Goal: Transaction & Acquisition: Book appointment/travel/reservation

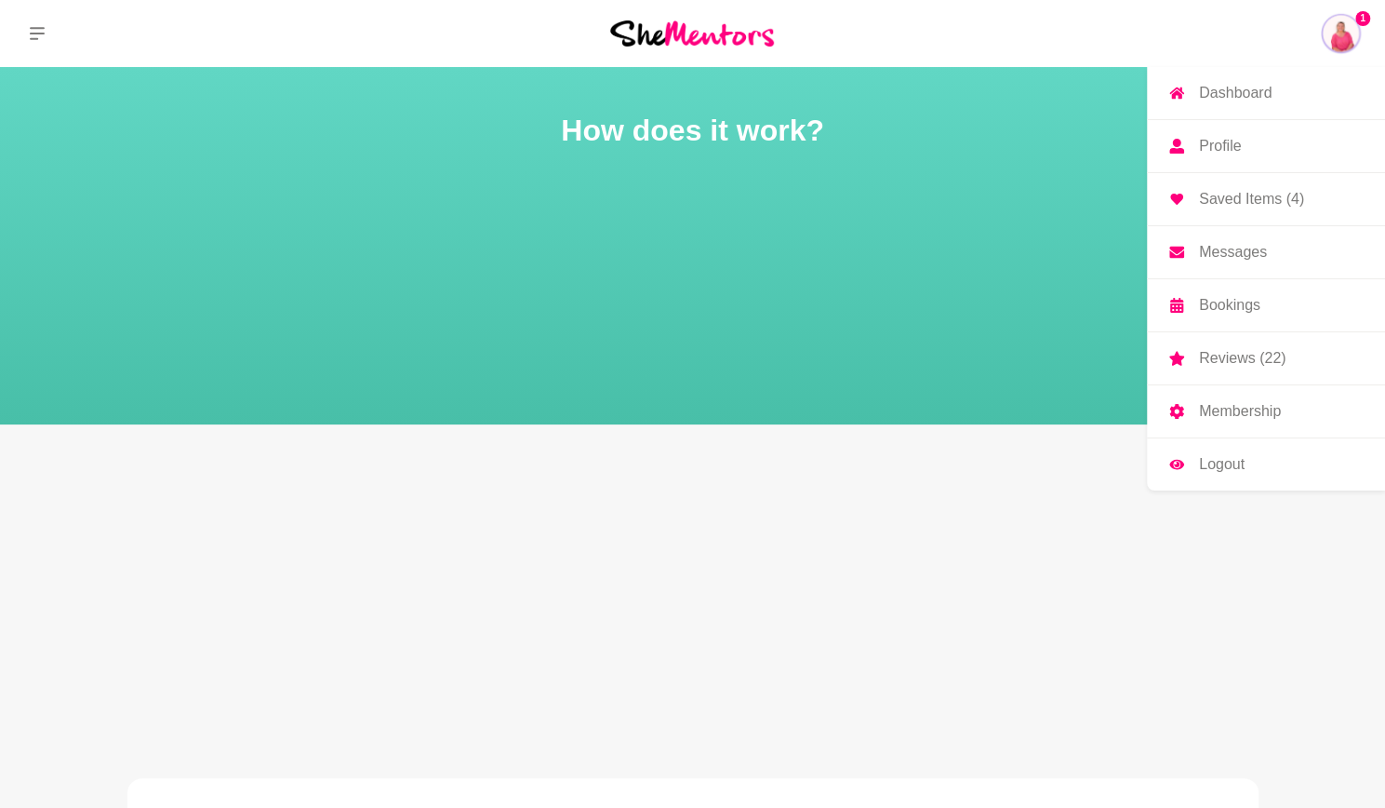
click at [1257, 89] on p "Dashboard" at bounding box center [1235, 93] width 73 height 15
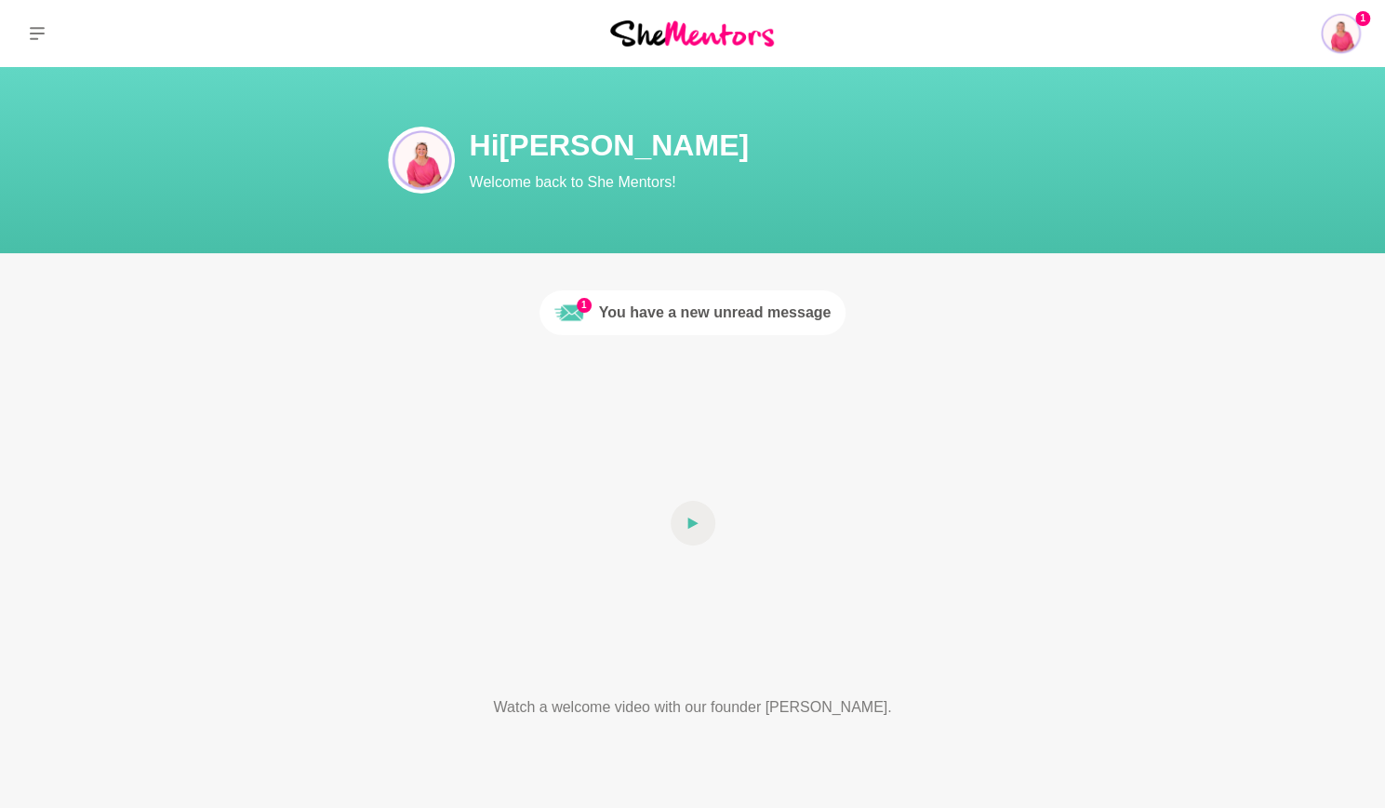
click at [768, 315] on div "You have a new unread message" at bounding box center [715, 312] width 233 height 22
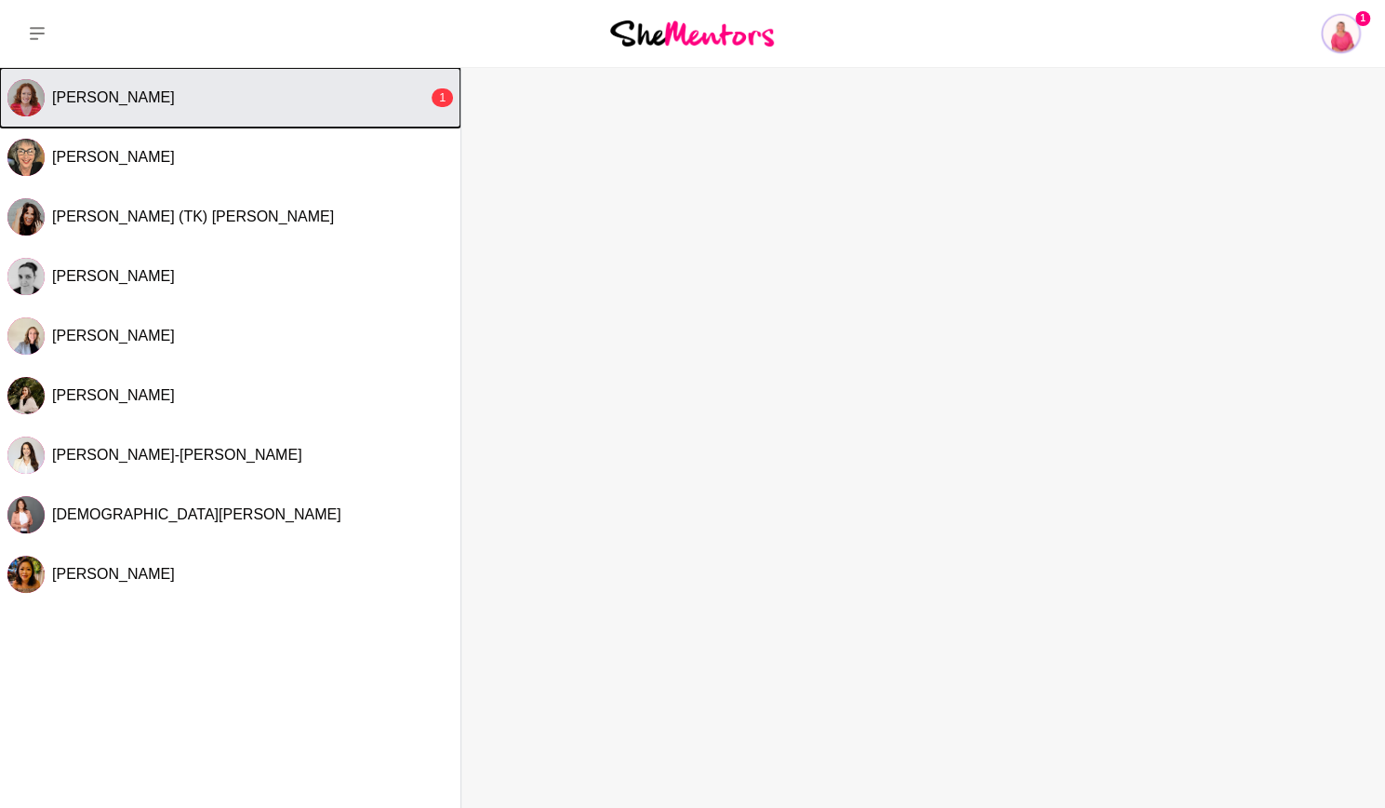
click at [321, 88] on div "[PERSON_NAME]" at bounding box center [240, 97] width 376 height 19
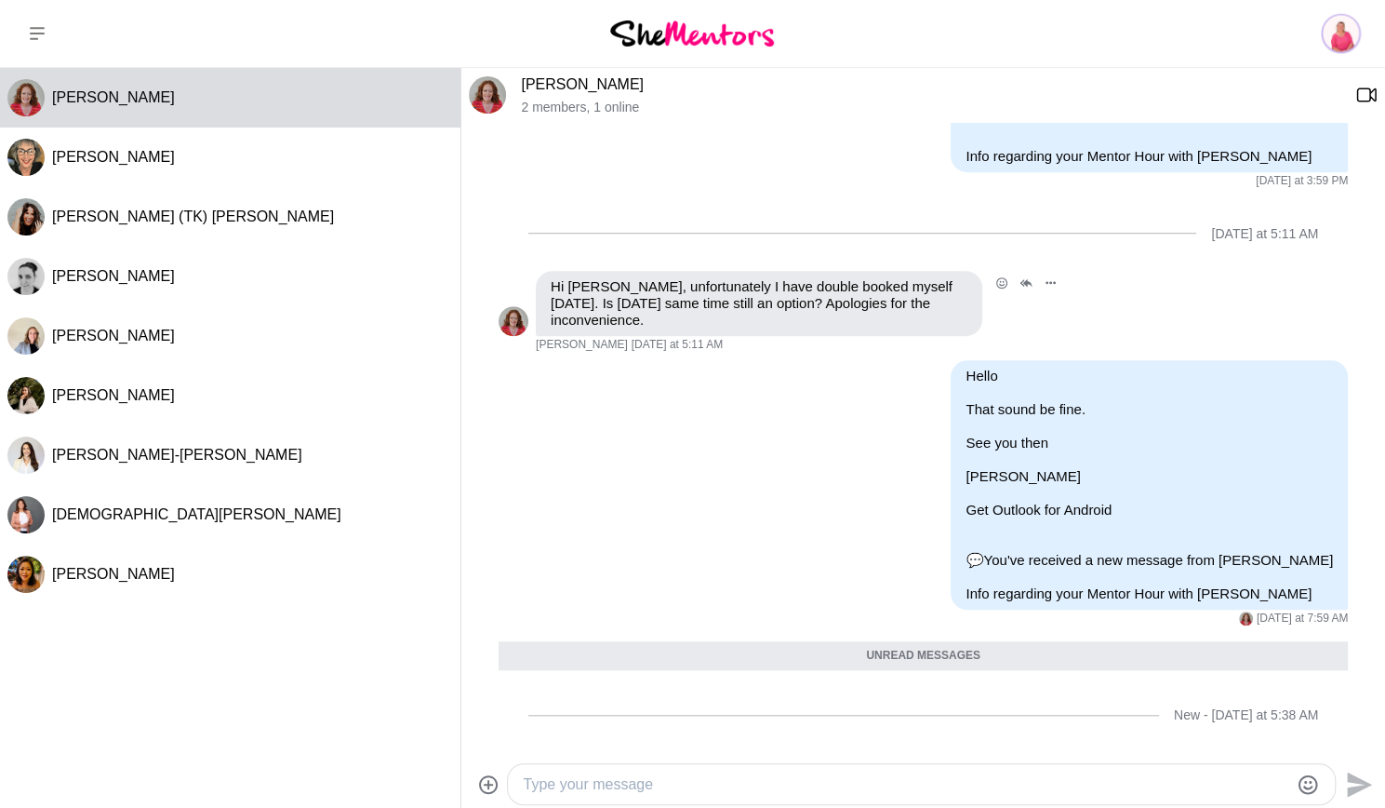
scroll to position [876, 0]
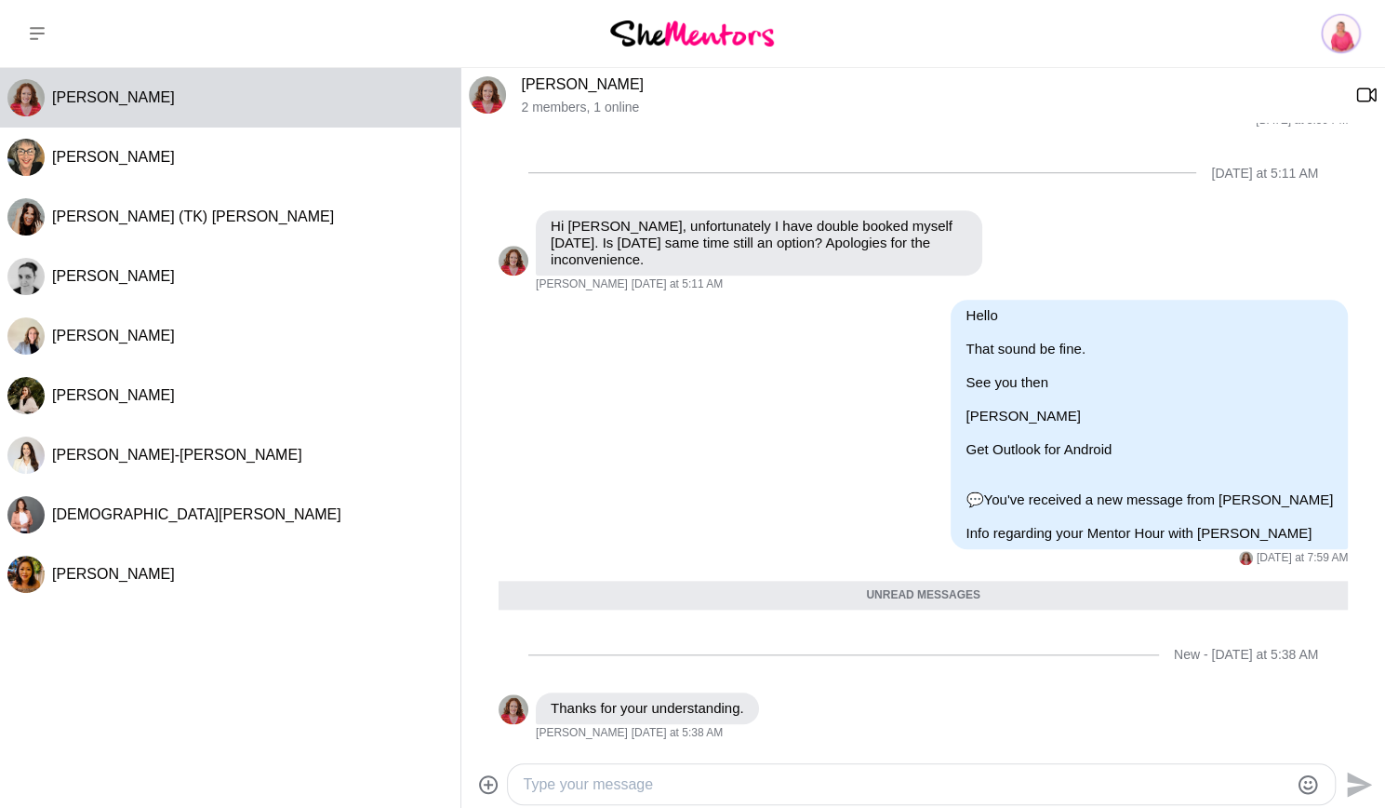
click at [702, 781] on textarea "Type your message" at bounding box center [906, 784] width 766 height 22
type textarea "Do you want me to send a meeting invite?"
click at [1350, 776] on icon "Send" at bounding box center [1359, 783] width 25 height 25
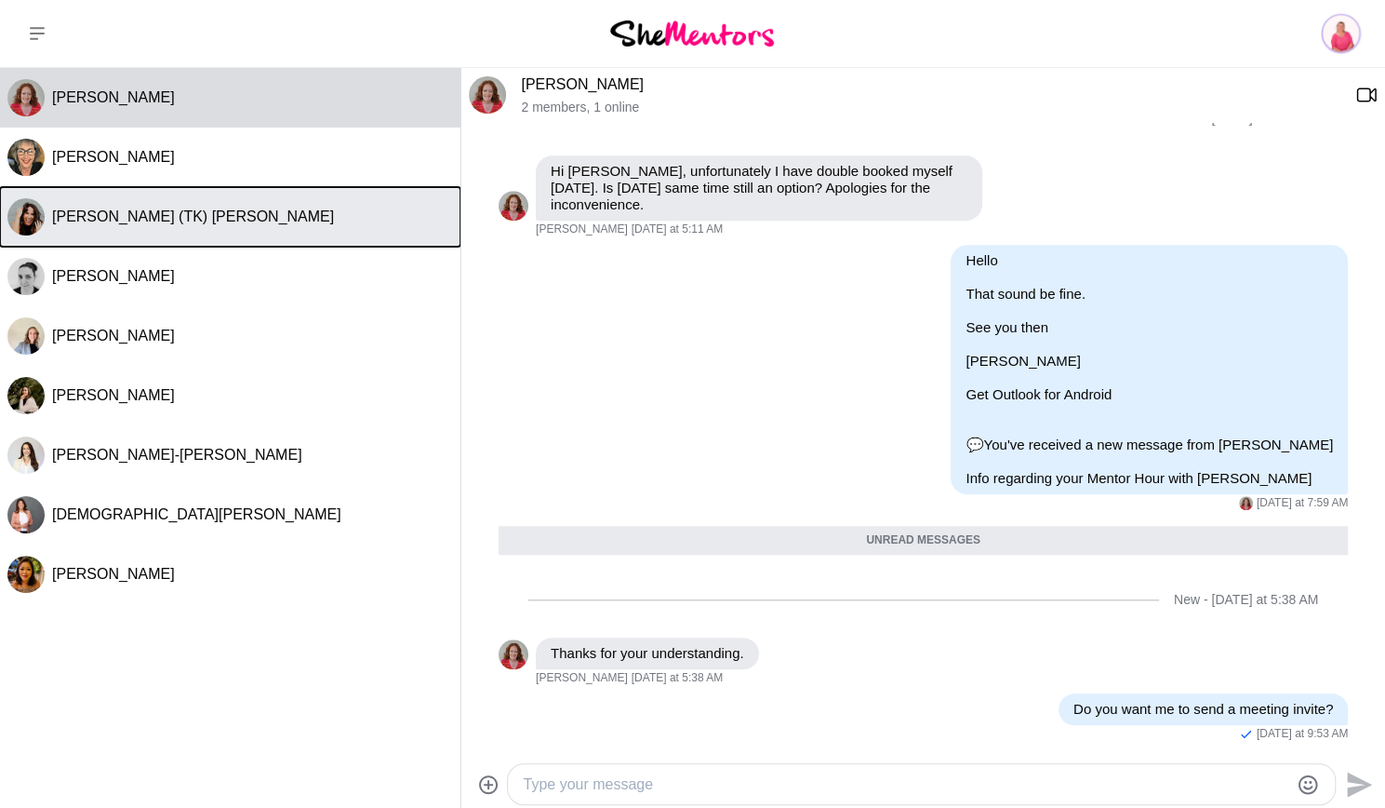
click at [209, 224] on div "[PERSON_NAME] (TK) [PERSON_NAME]" at bounding box center [252, 216] width 401 height 19
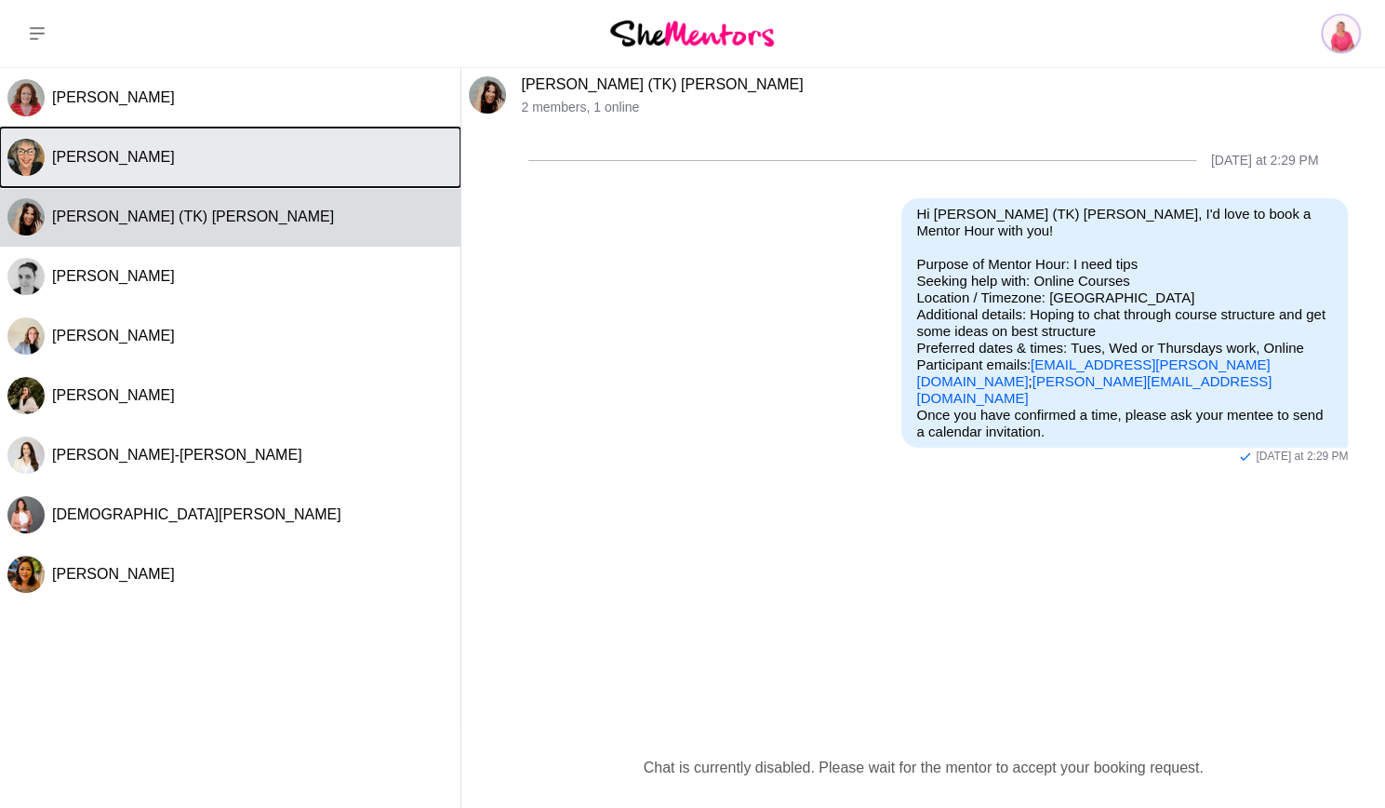
click at [217, 176] on button "[PERSON_NAME]" at bounding box center [230, 157] width 461 height 60
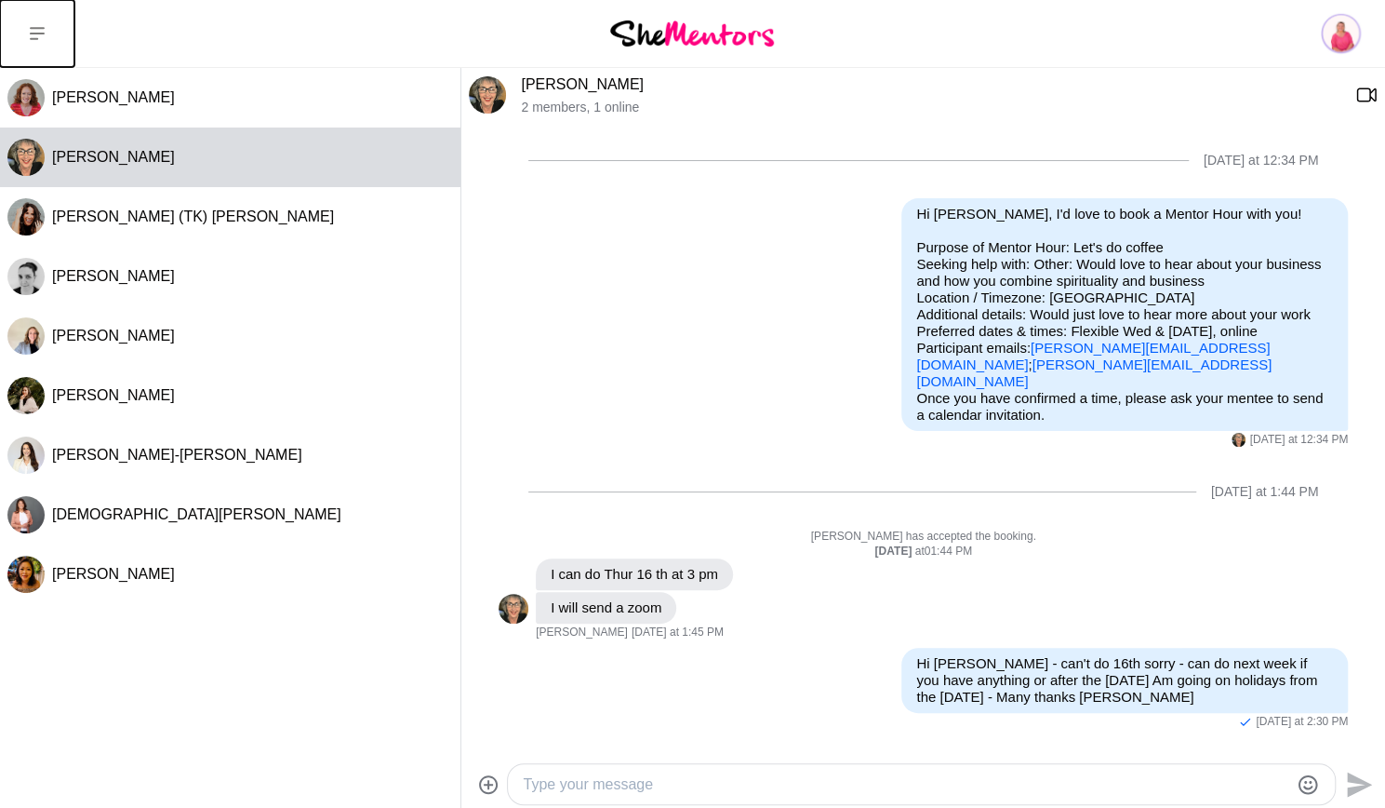
click at [39, 33] on icon at bounding box center [37, 33] width 15 height 13
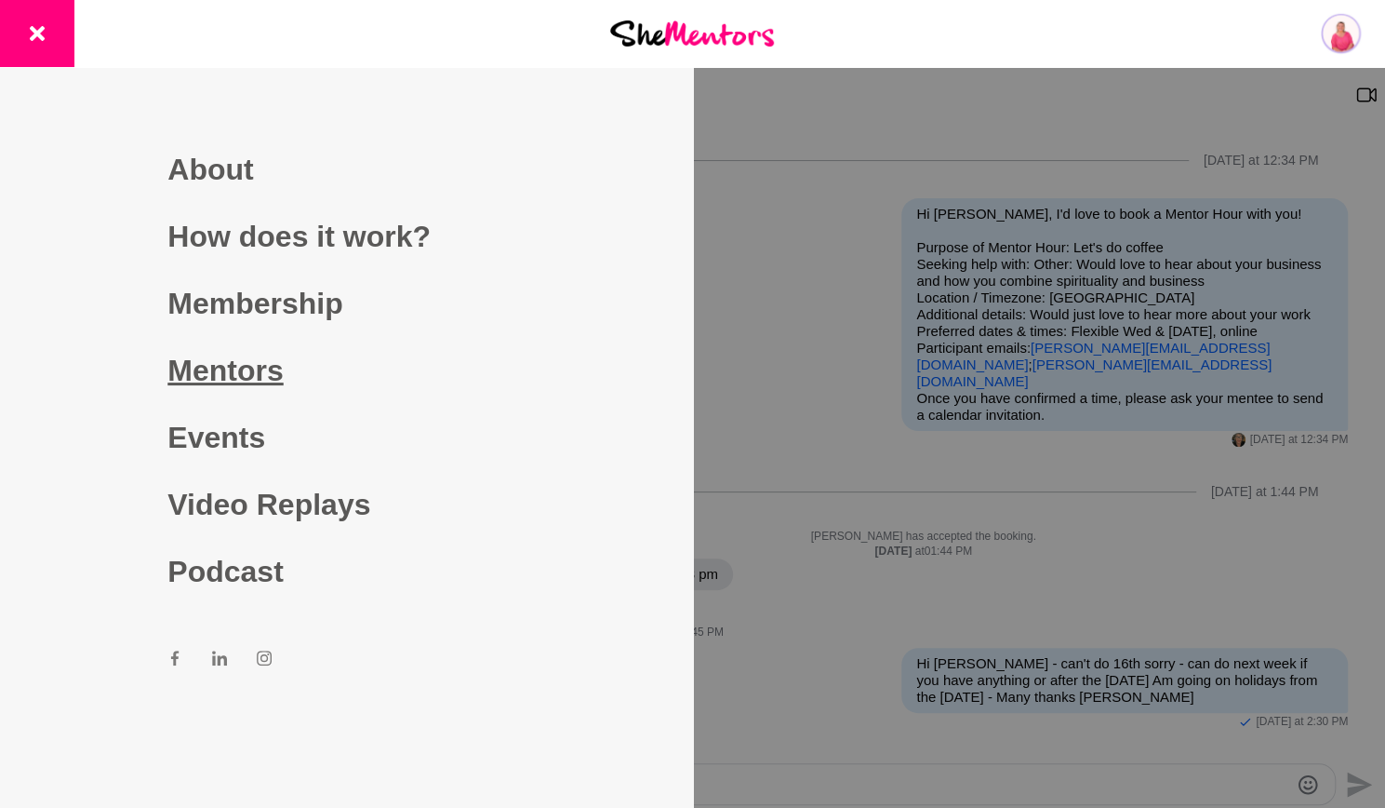
click at [261, 371] on link "Mentors" at bounding box center [345, 370] width 357 height 67
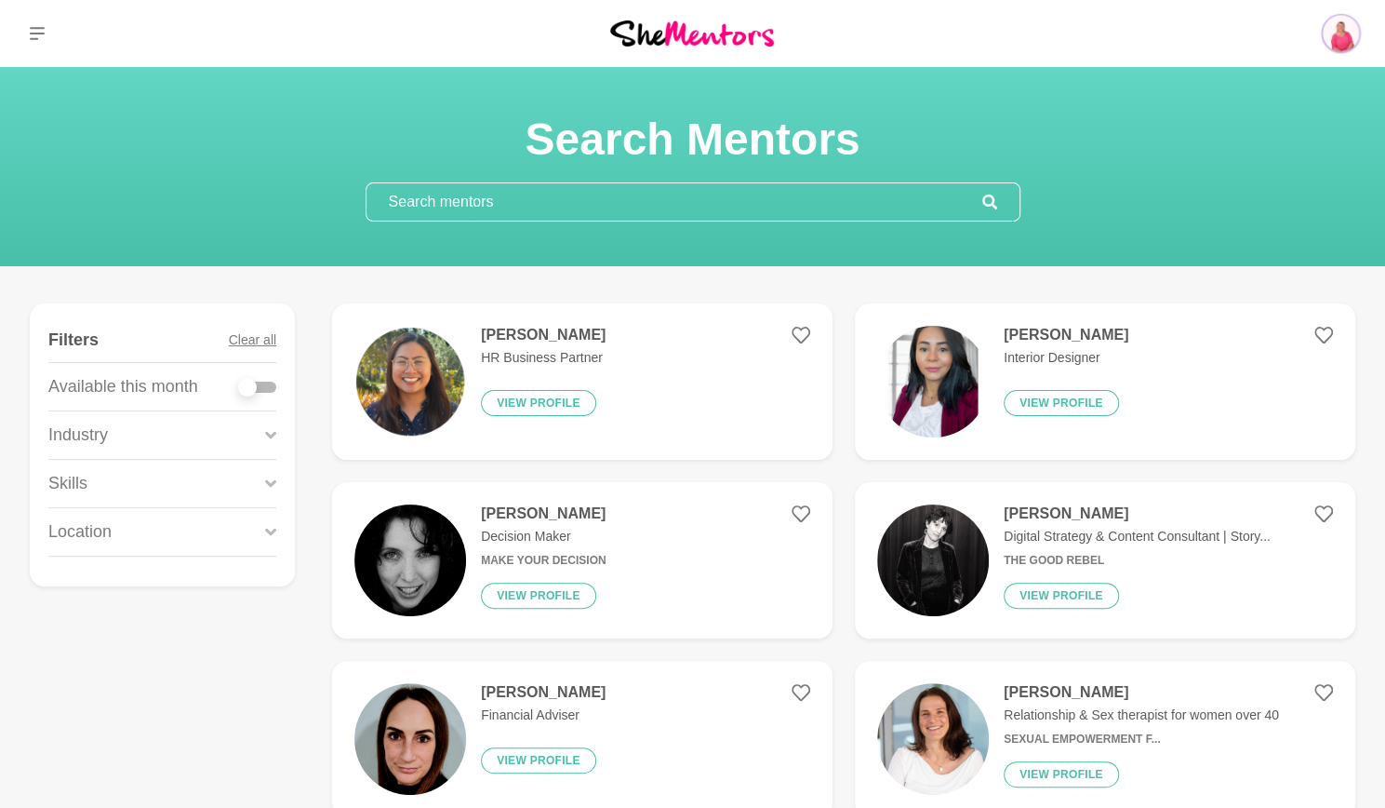
click at [789, 201] on input "text" at bounding box center [675, 201] width 616 height 37
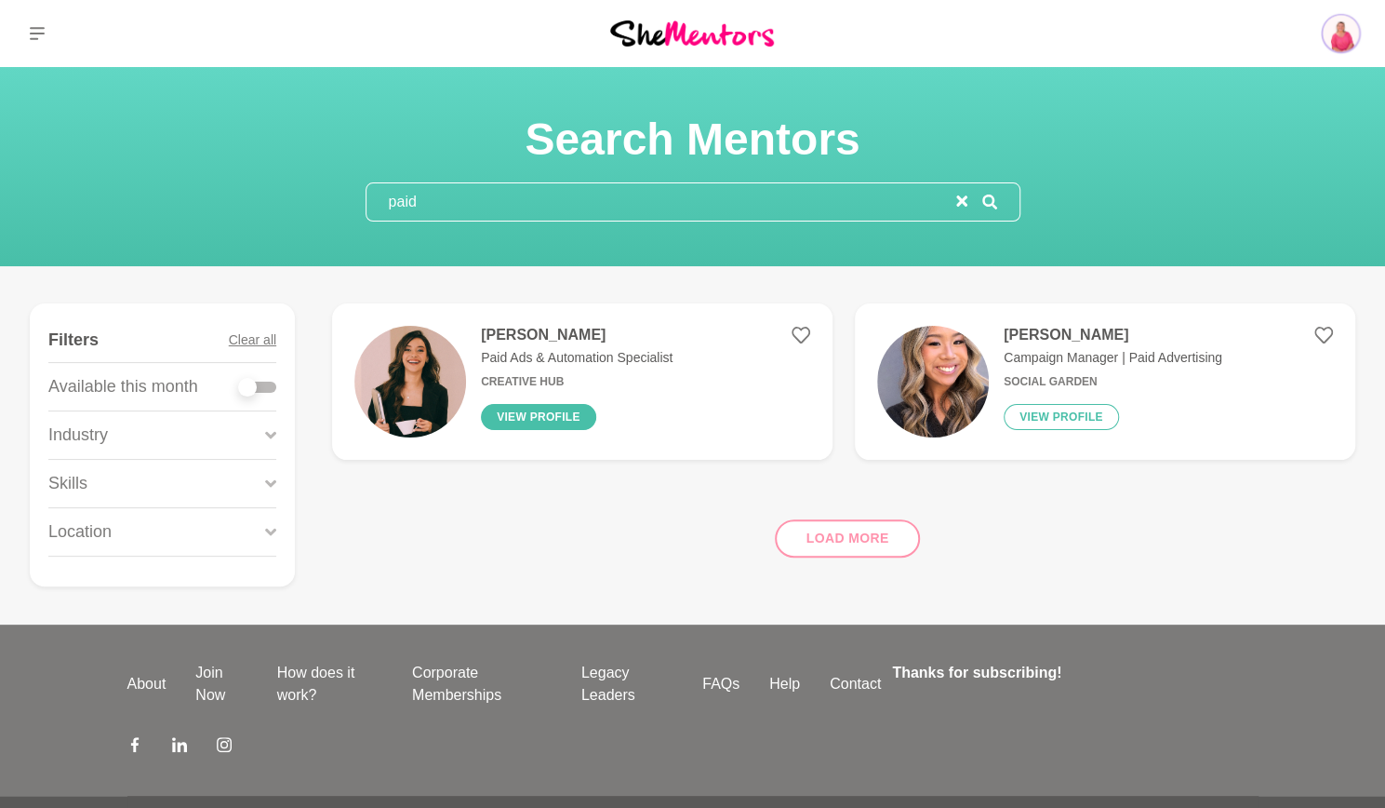
type input "paid"
click at [539, 411] on button "View profile" at bounding box center [538, 417] width 115 height 26
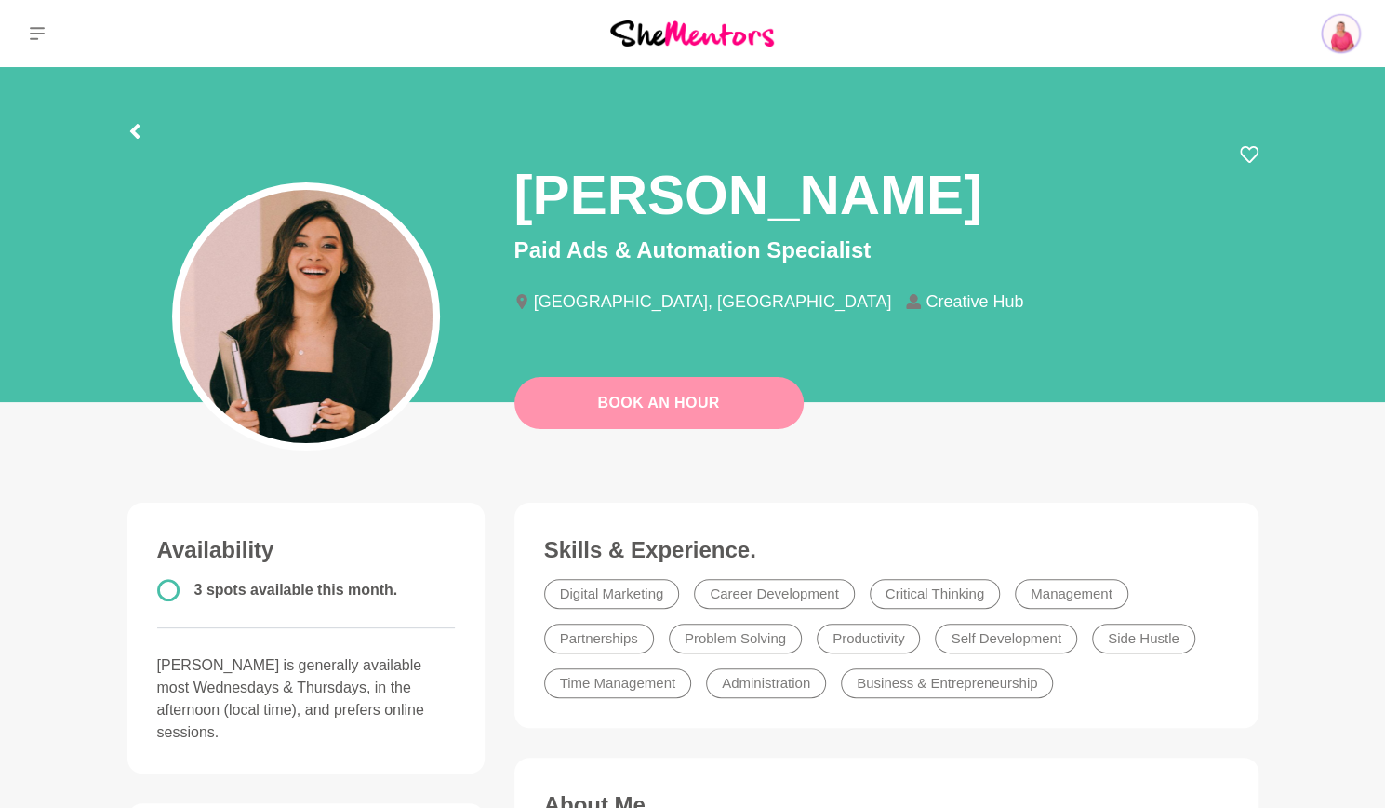
click at [722, 412] on link "Book An Hour" at bounding box center [659, 403] width 289 height 52
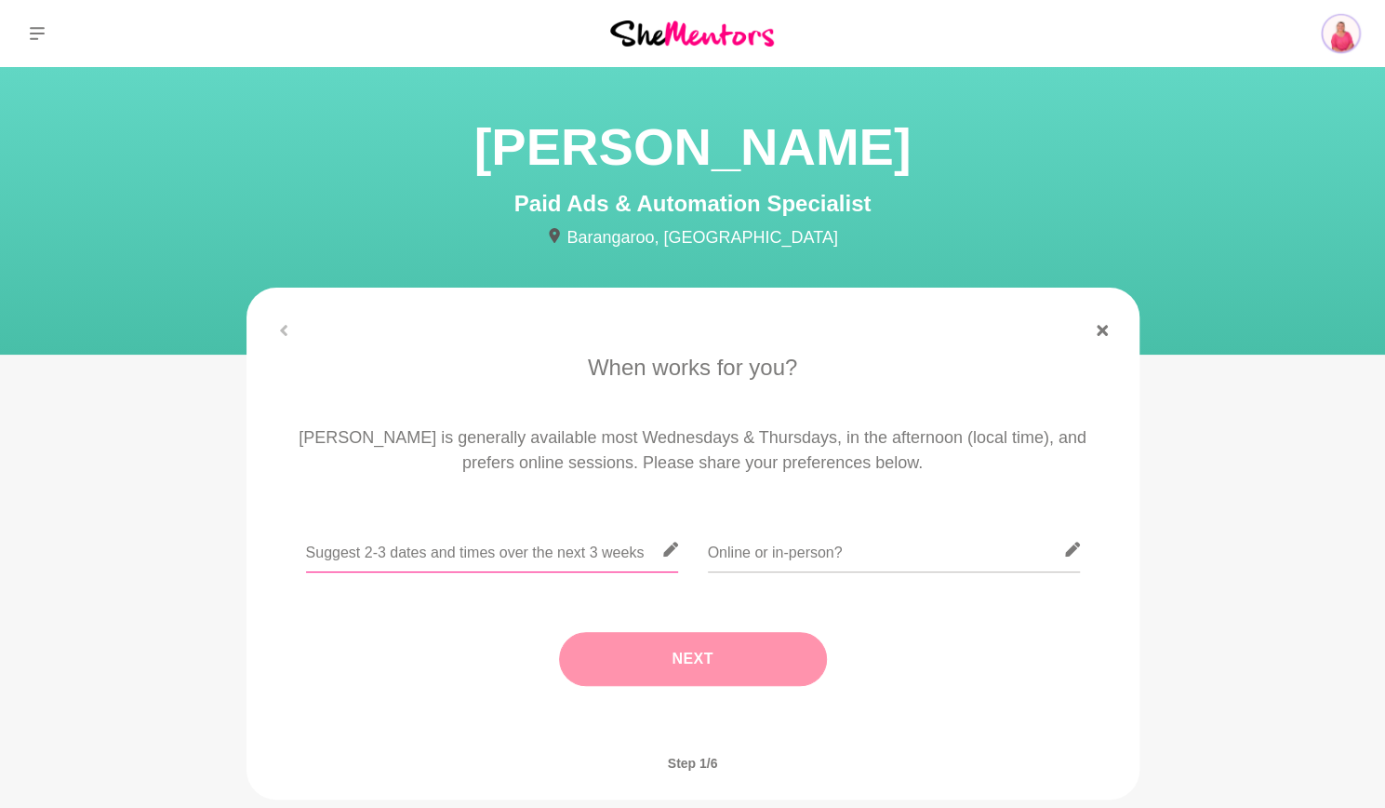
click at [483, 541] on input "text" at bounding box center [492, 550] width 372 height 46
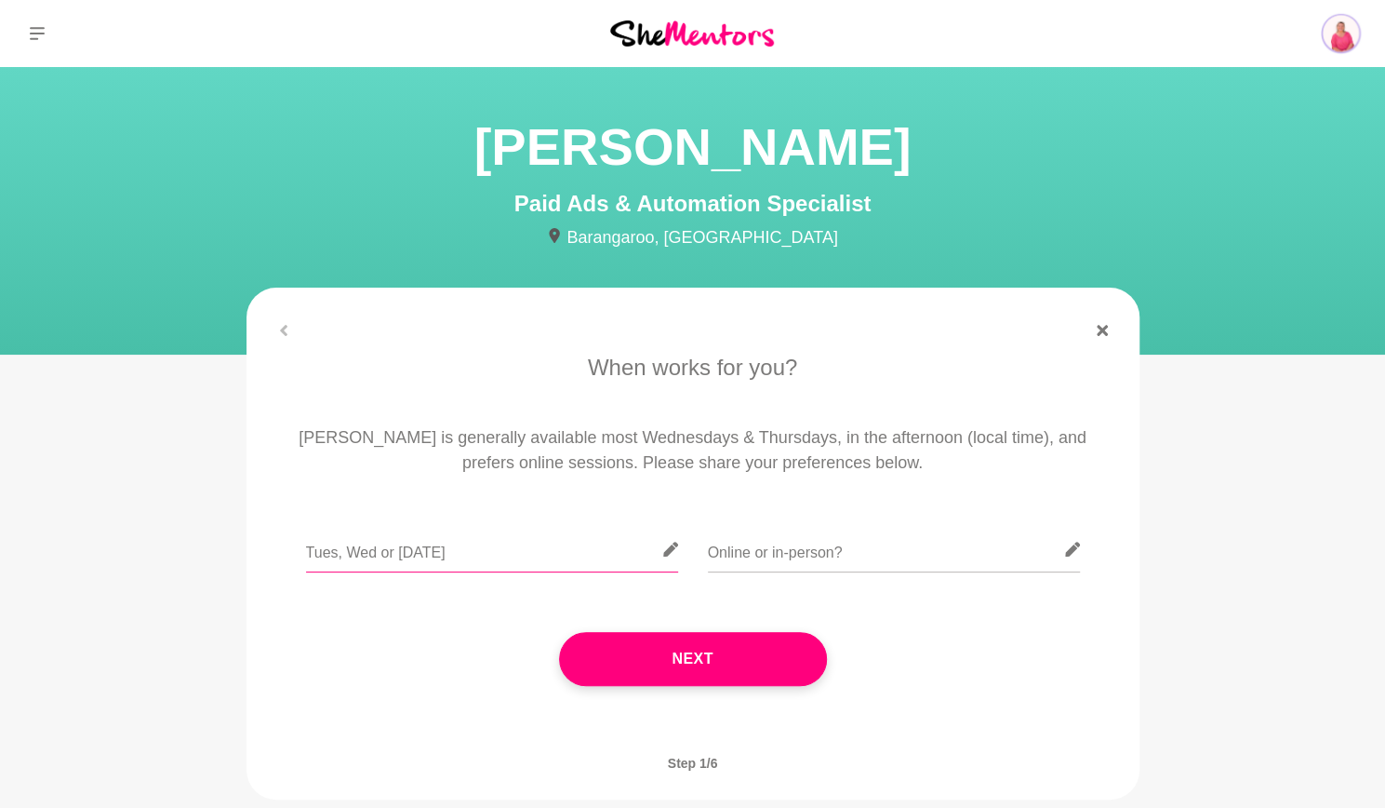
type input "Tues, Wed or [DATE]"
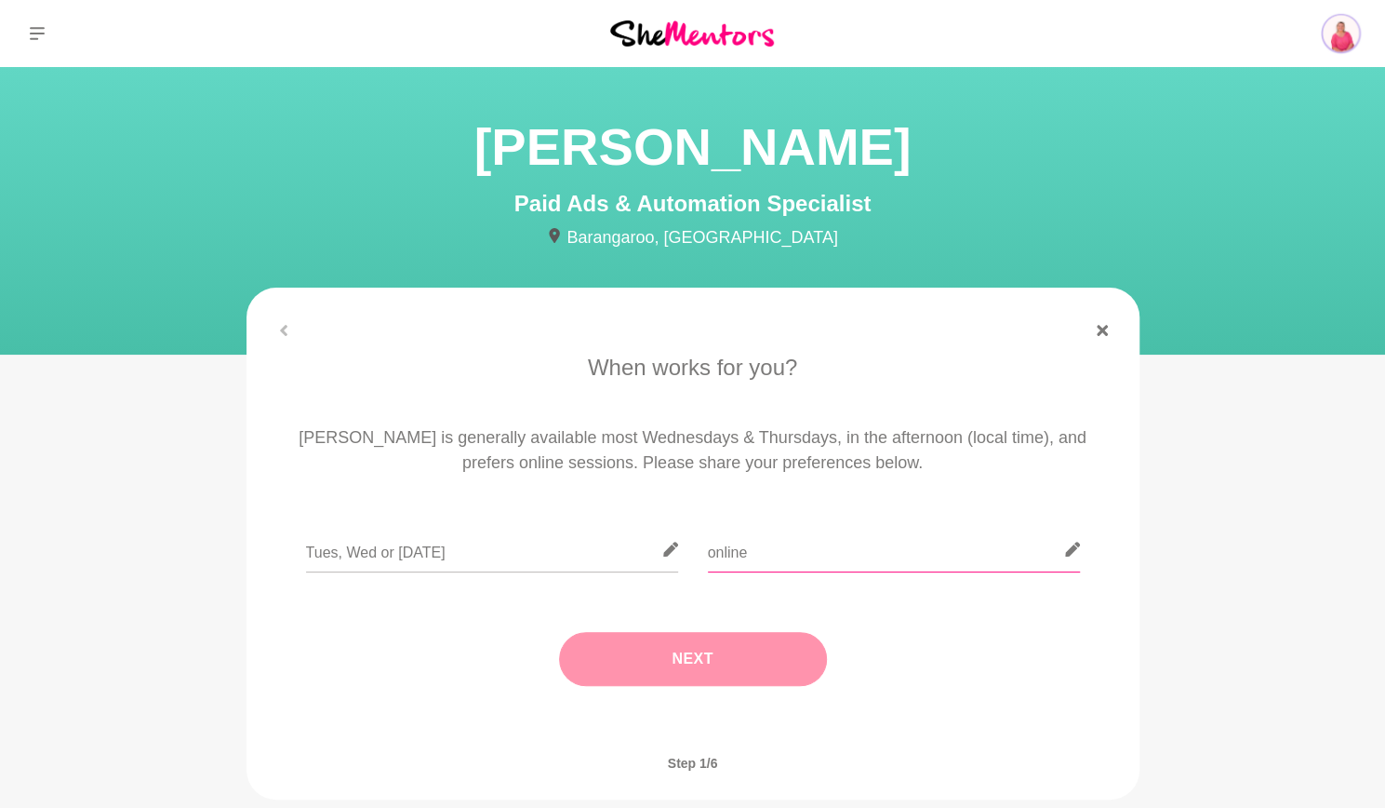
type input "online"
click at [715, 648] on button "Next" at bounding box center [693, 659] width 268 height 54
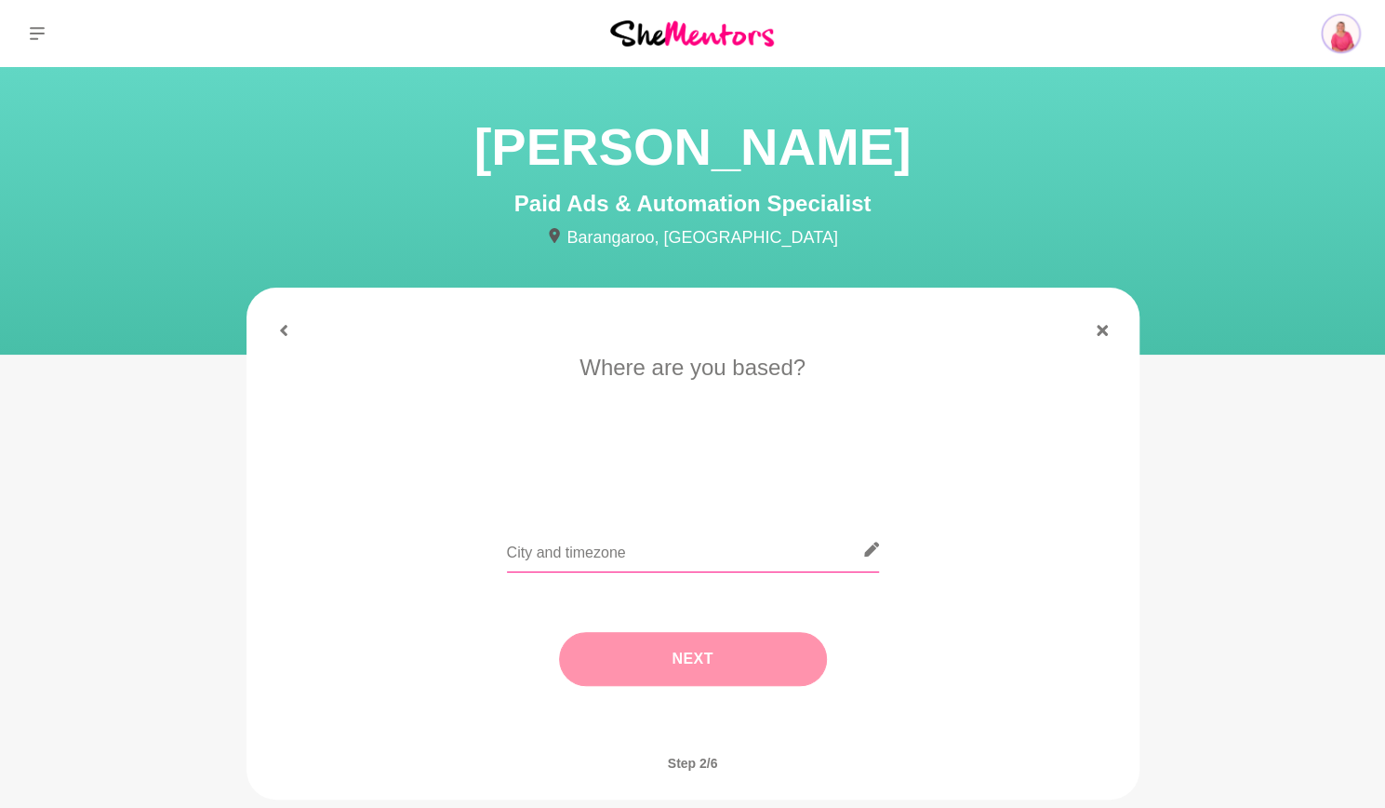
click at [521, 541] on input "text" at bounding box center [693, 550] width 372 height 46
type input "[GEOGRAPHIC_DATA]"
click at [763, 662] on button "Next" at bounding box center [693, 659] width 268 height 54
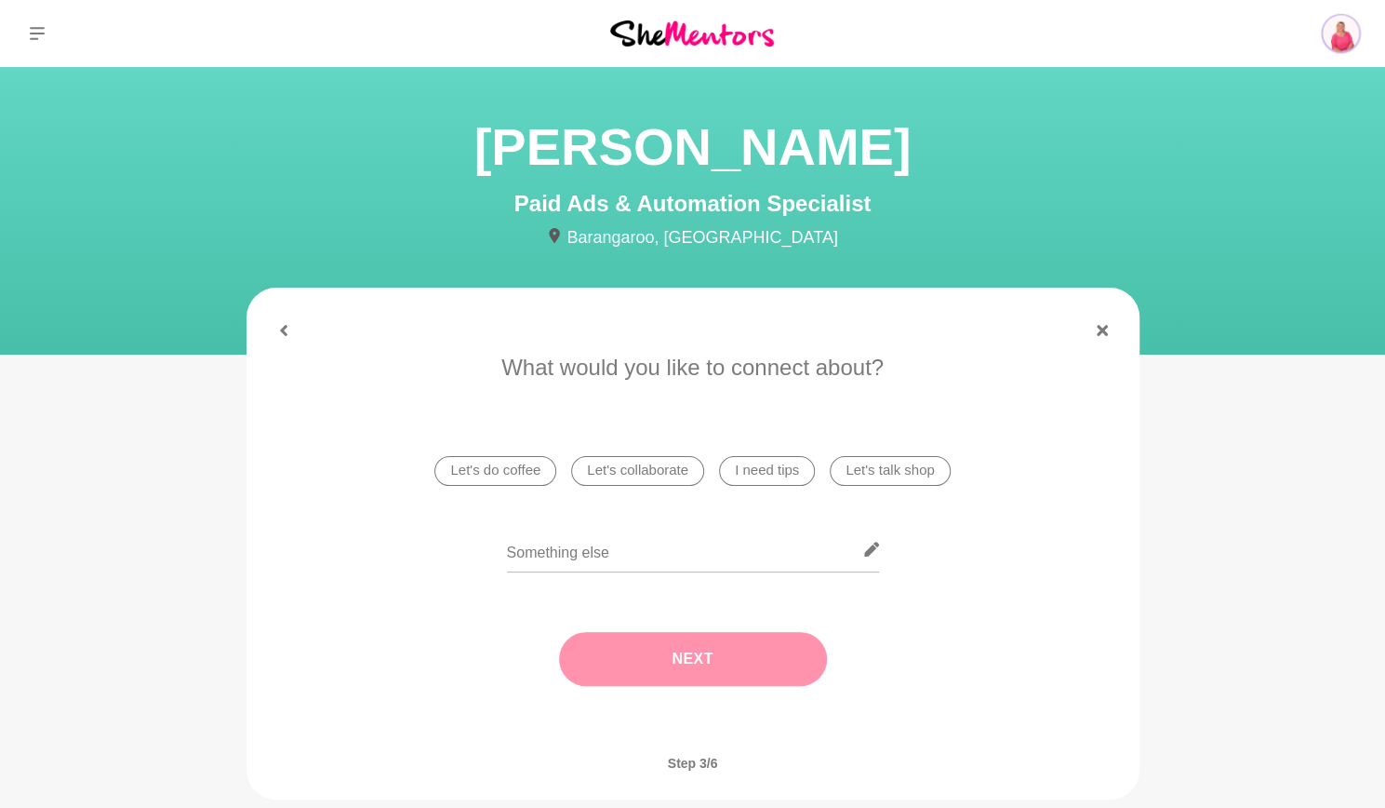
click at [802, 464] on li "I need tips" at bounding box center [767, 471] width 96 height 30
click at [768, 645] on button "Next" at bounding box center [693, 659] width 268 height 54
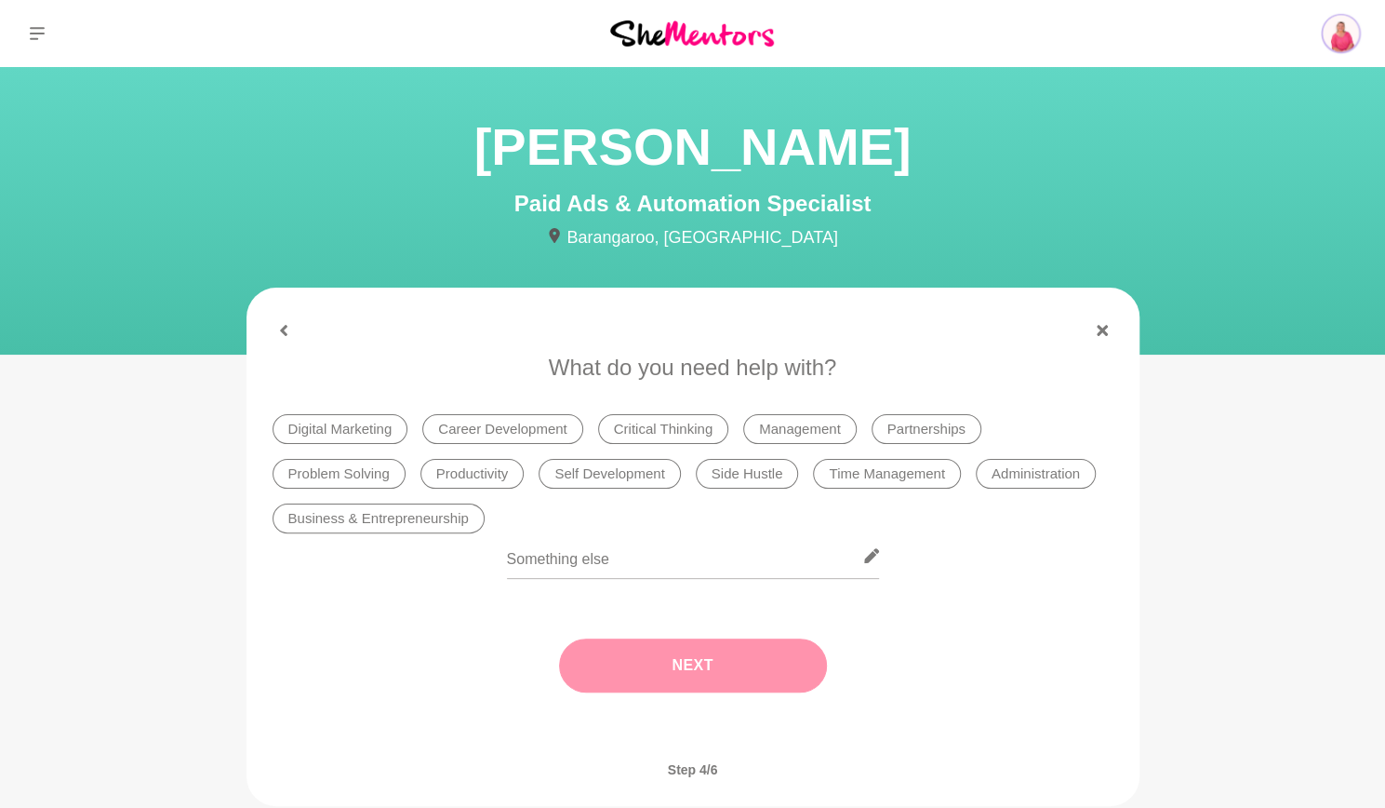
click at [324, 429] on li "Digital Marketing" at bounding box center [341, 429] width 136 height 30
click at [676, 659] on button "Next" at bounding box center [693, 665] width 268 height 54
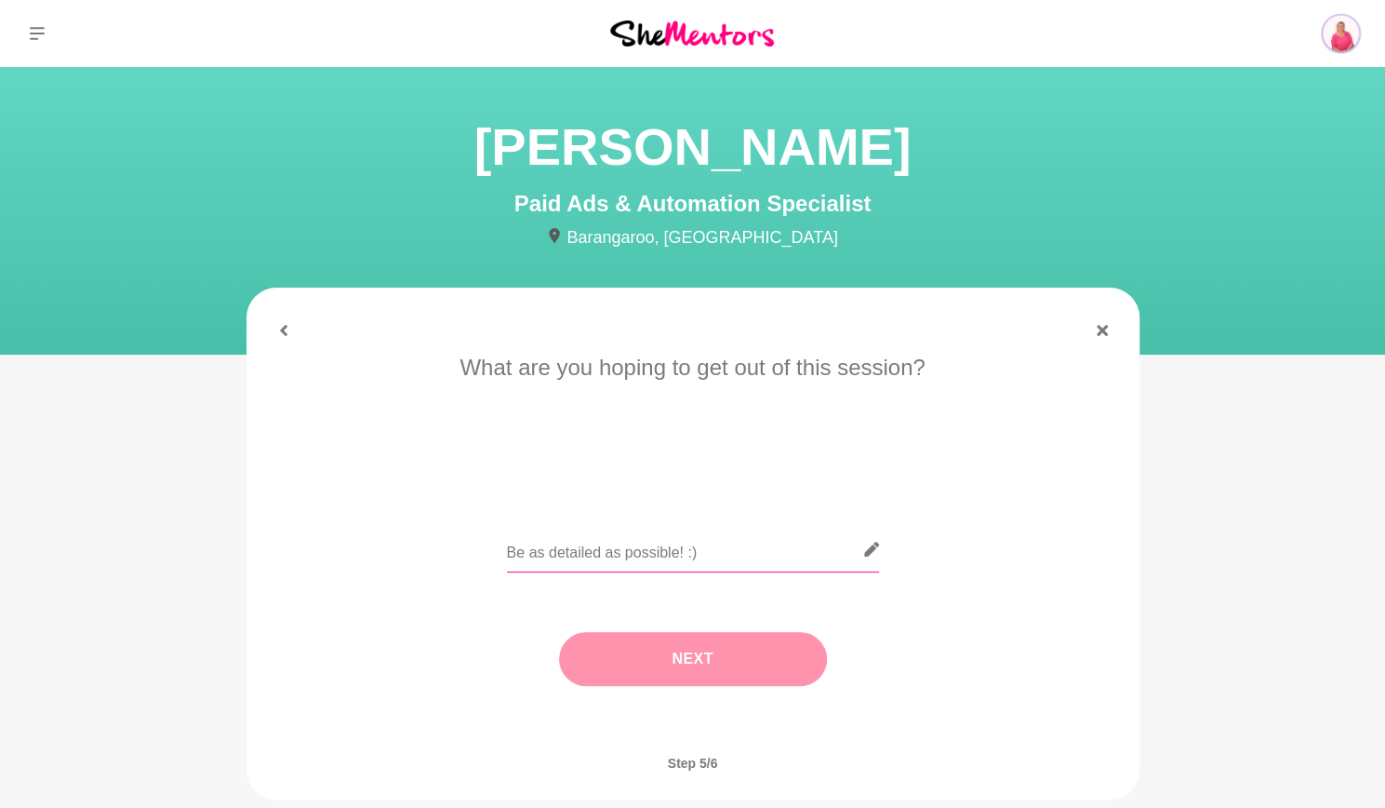
click at [677, 548] on input "text" at bounding box center [693, 550] width 372 height 46
type input "Would love to chat SEO and paid ads"
click at [713, 652] on button "Next" at bounding box center [693, 659] width 268 height 54
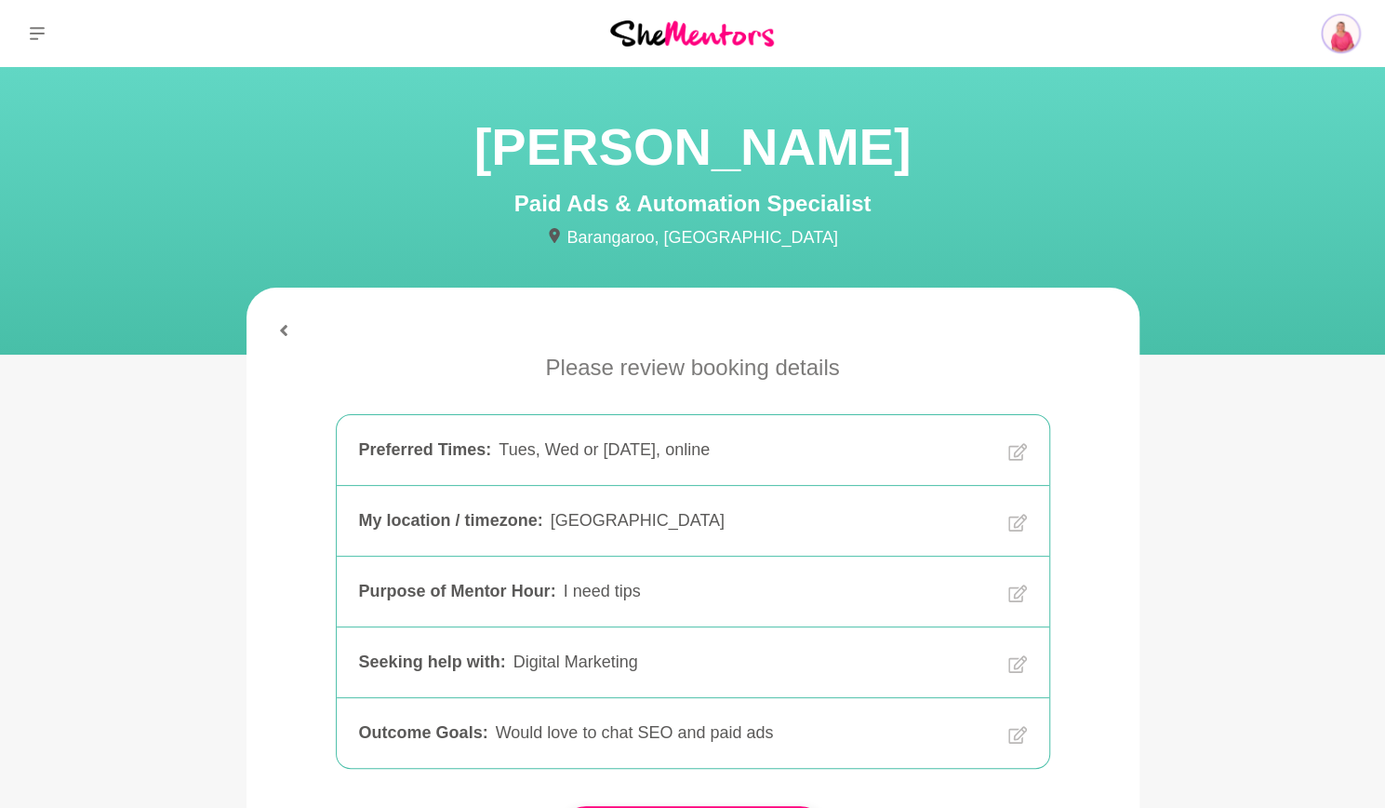
scroll to position [279, 0]
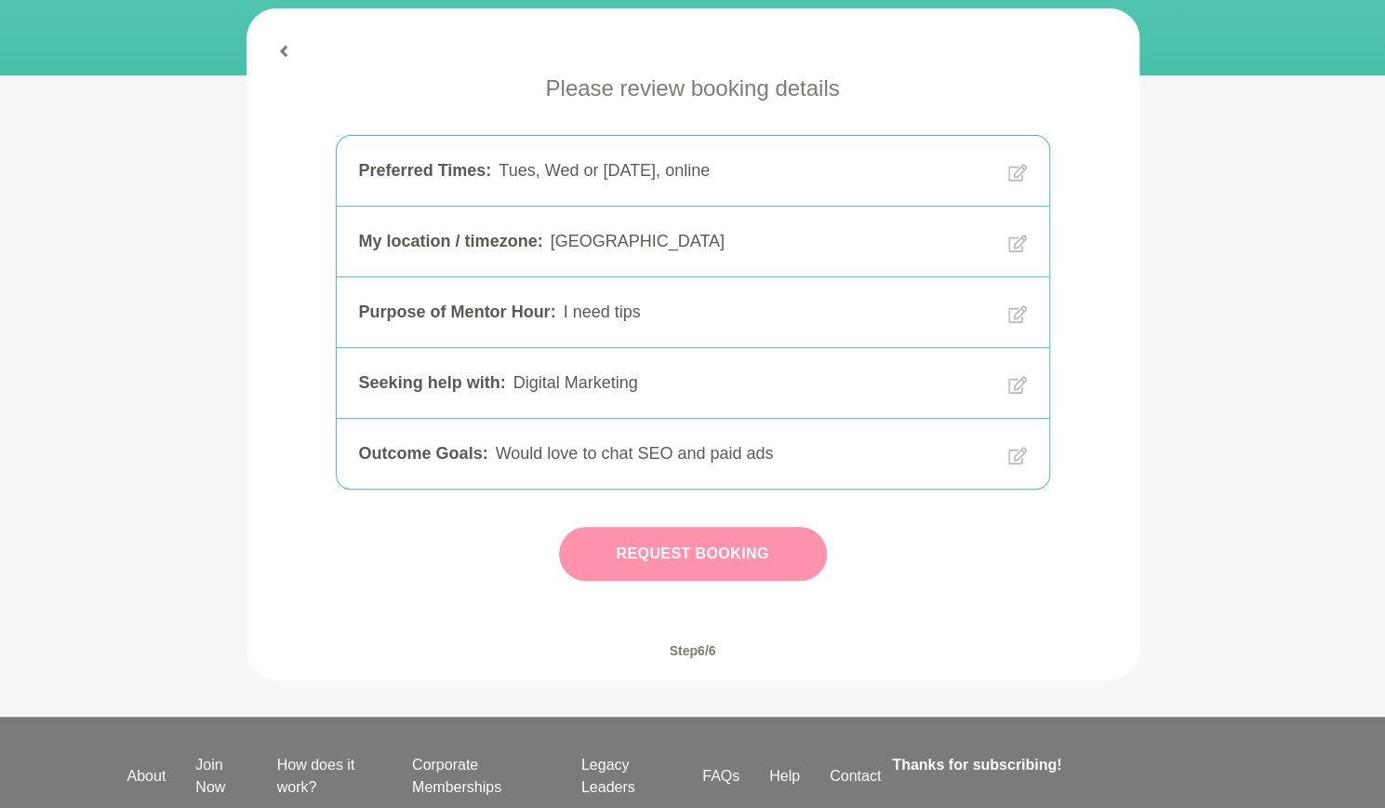
click at [787, 544] on button "Request Booking" at bounding box center [693, 554] width 268 height 54
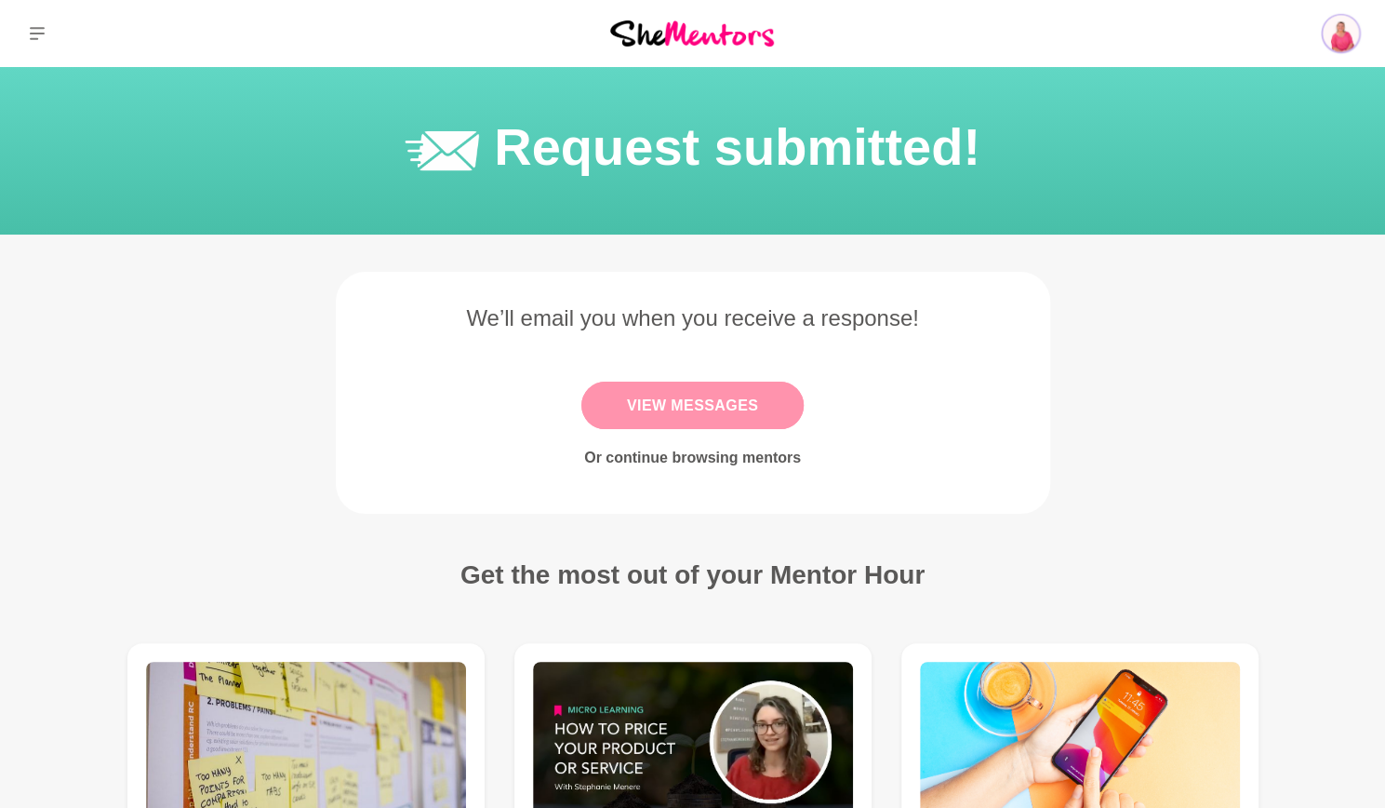
click at [759, 394] on link "View Messages" at bounding box center [693, 404] width 222 height 47
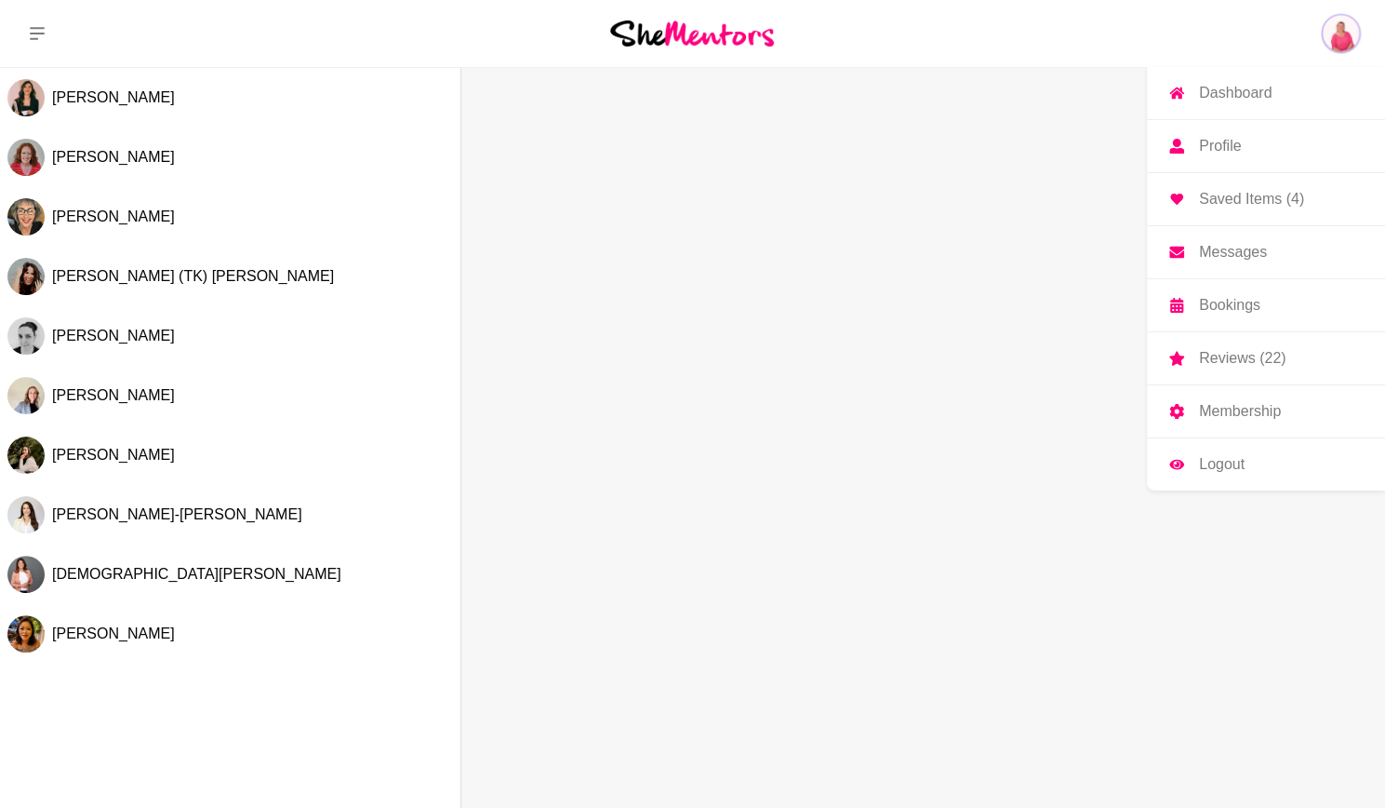
click at [1243, 152] on link "Profile" at bounding box center [1266, 146] width 238 height 52
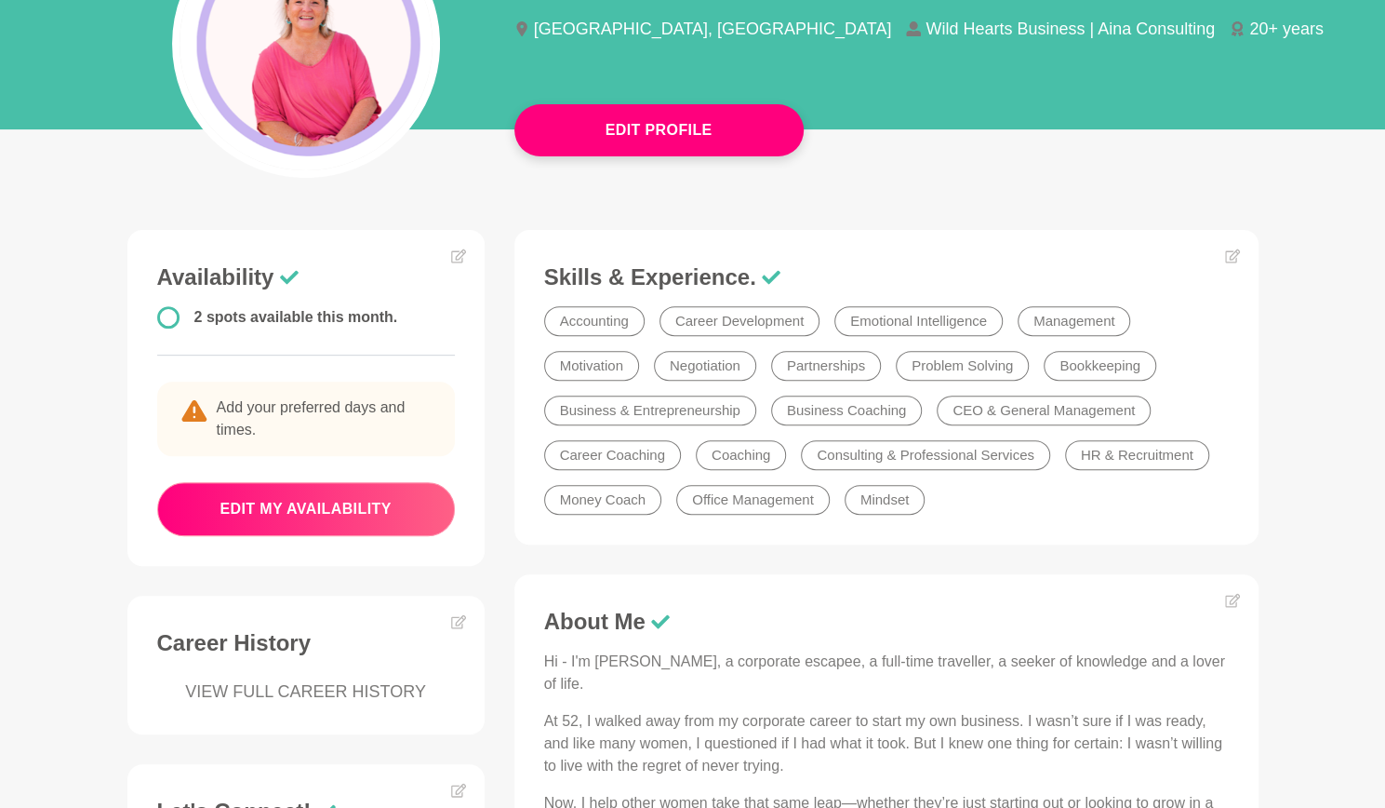
scroll to position [372, 0]
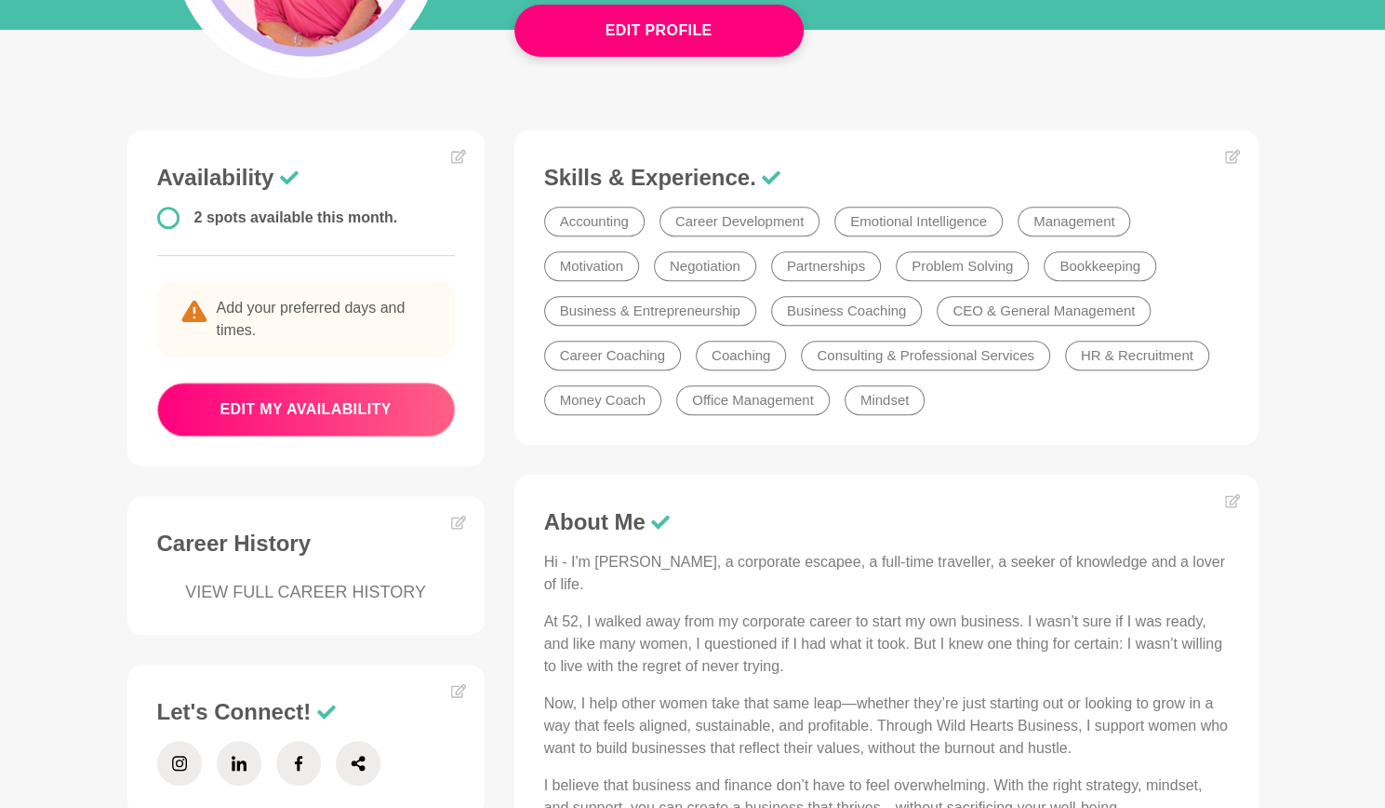
click at [265, 401] on button "edit my availability" at bounding box center [306, 409] width 298 height 54
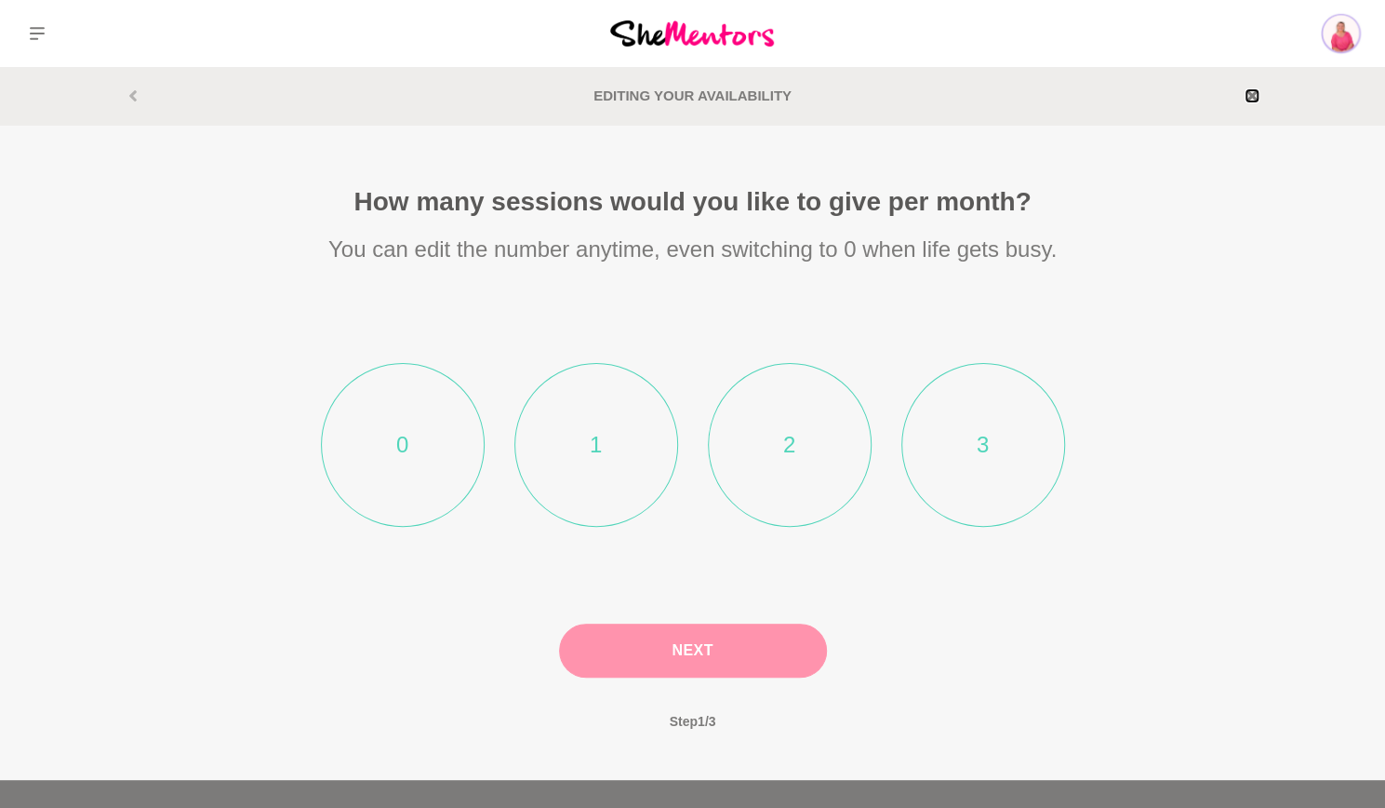
click at [1253, 100] on icon at bounding box center [1252, 95] width 11 height 11
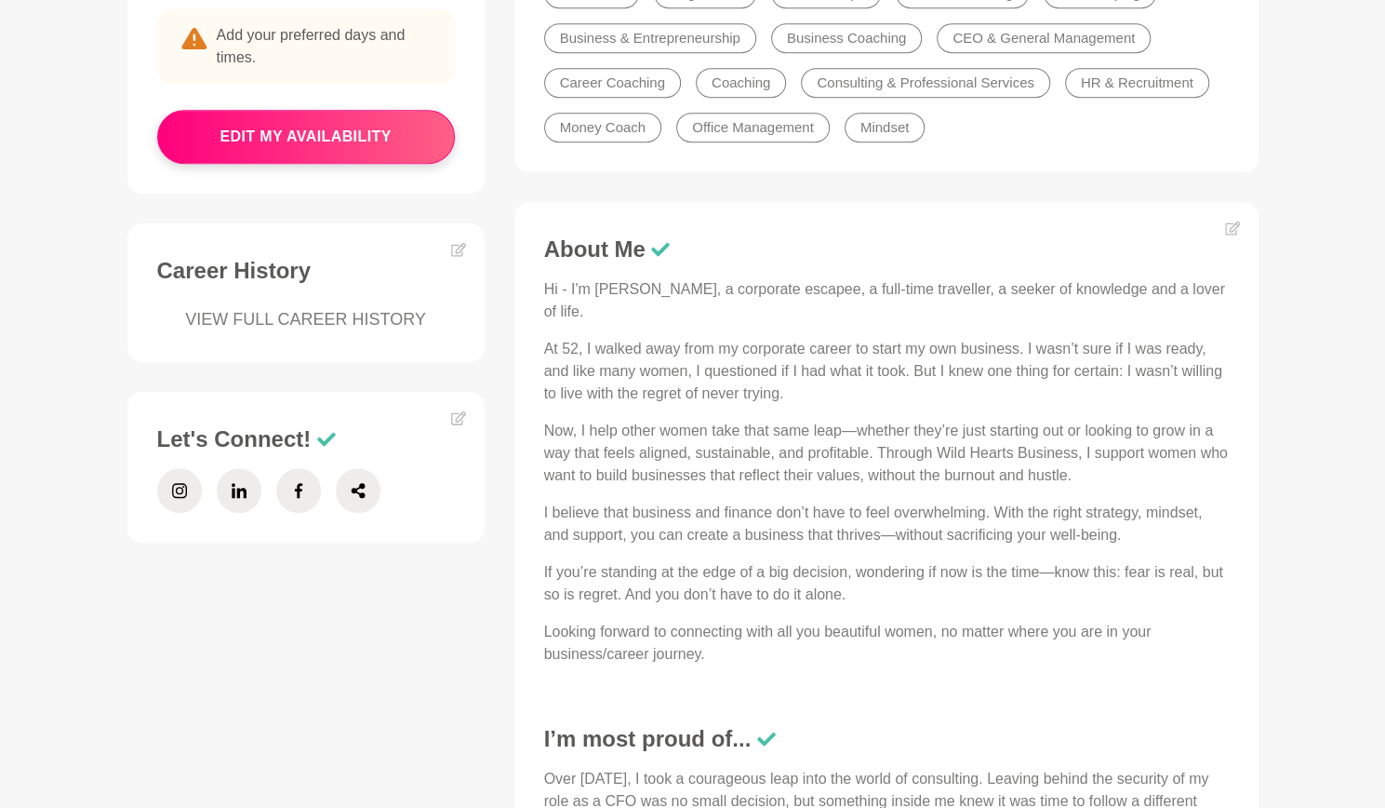
scroll to position [651, 0]
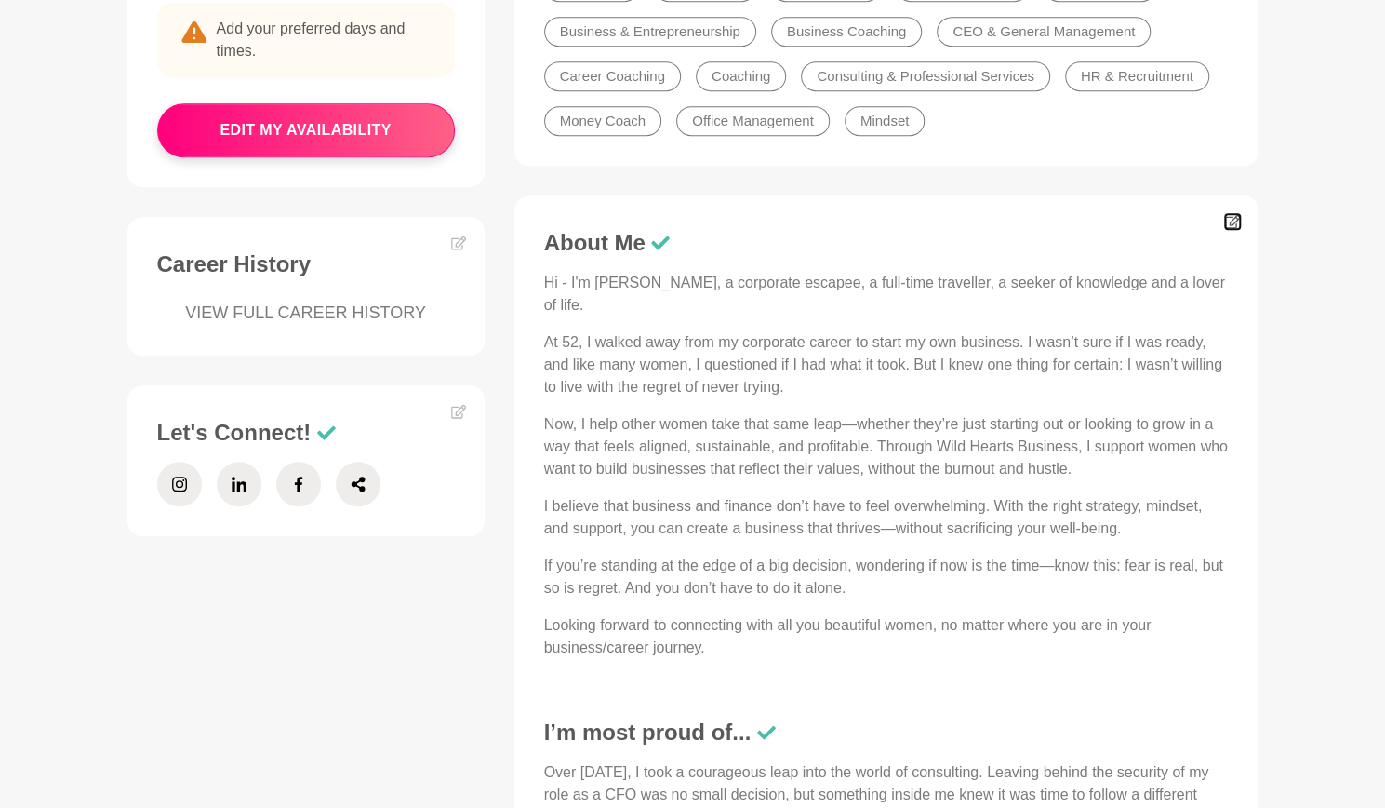
click at [1226, 224] on icon at bounding box center [1232, 221] width 15 height 15
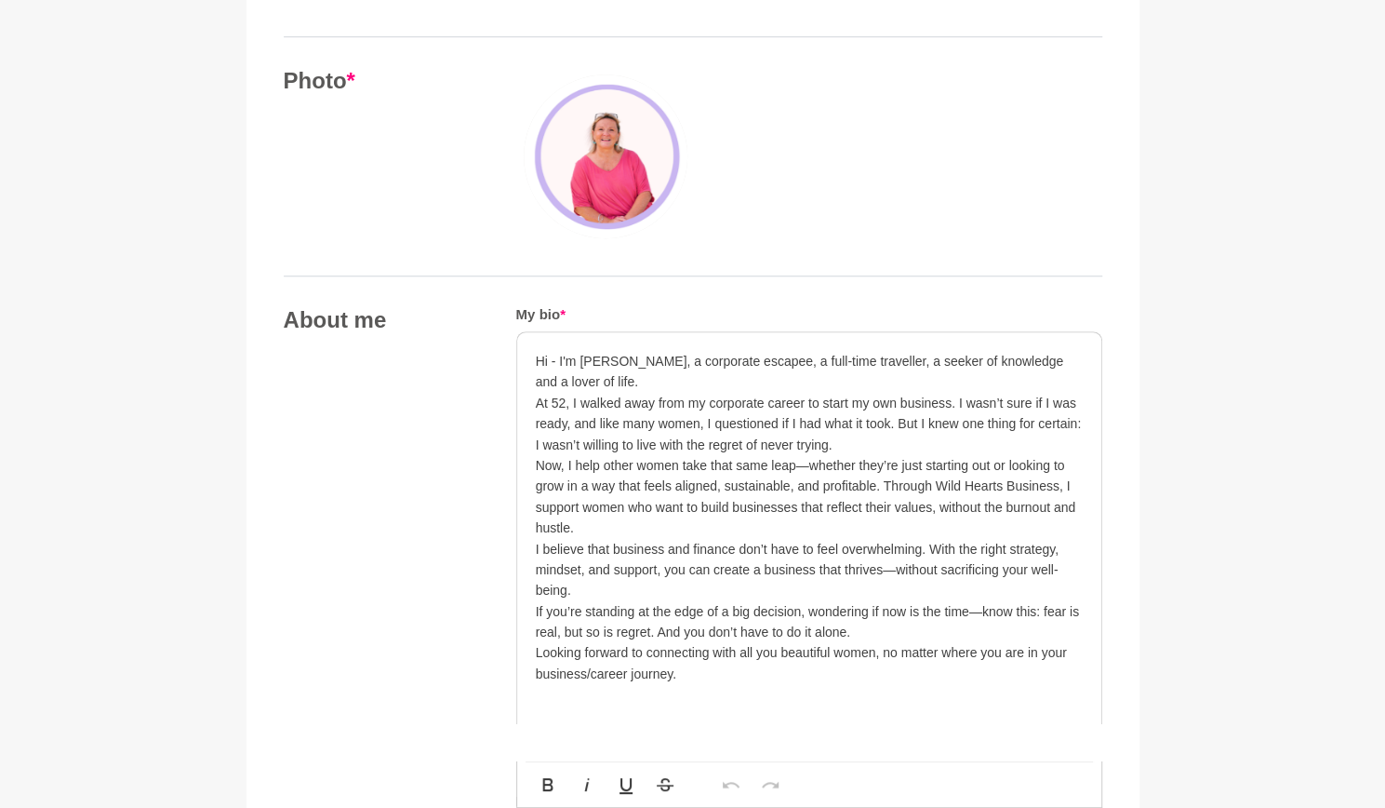
scroll to position [744, 0]
click at [796, 459] on p "Now, I help other women take that same leap—whether they’re just starting out o…" at bounding box center [809, 496] width 547 height 84
drag, startPoint x: 852, startPoint y: 356, endPoint x: 989, endPoint y: 354, distance: 136.8
click at [989, 354] on p "Hi - I'm [PERSON_NAME], a corporate escapee, a full-time traveller, a seeker of…" at bounding box center [809, 371] width 547 height 42
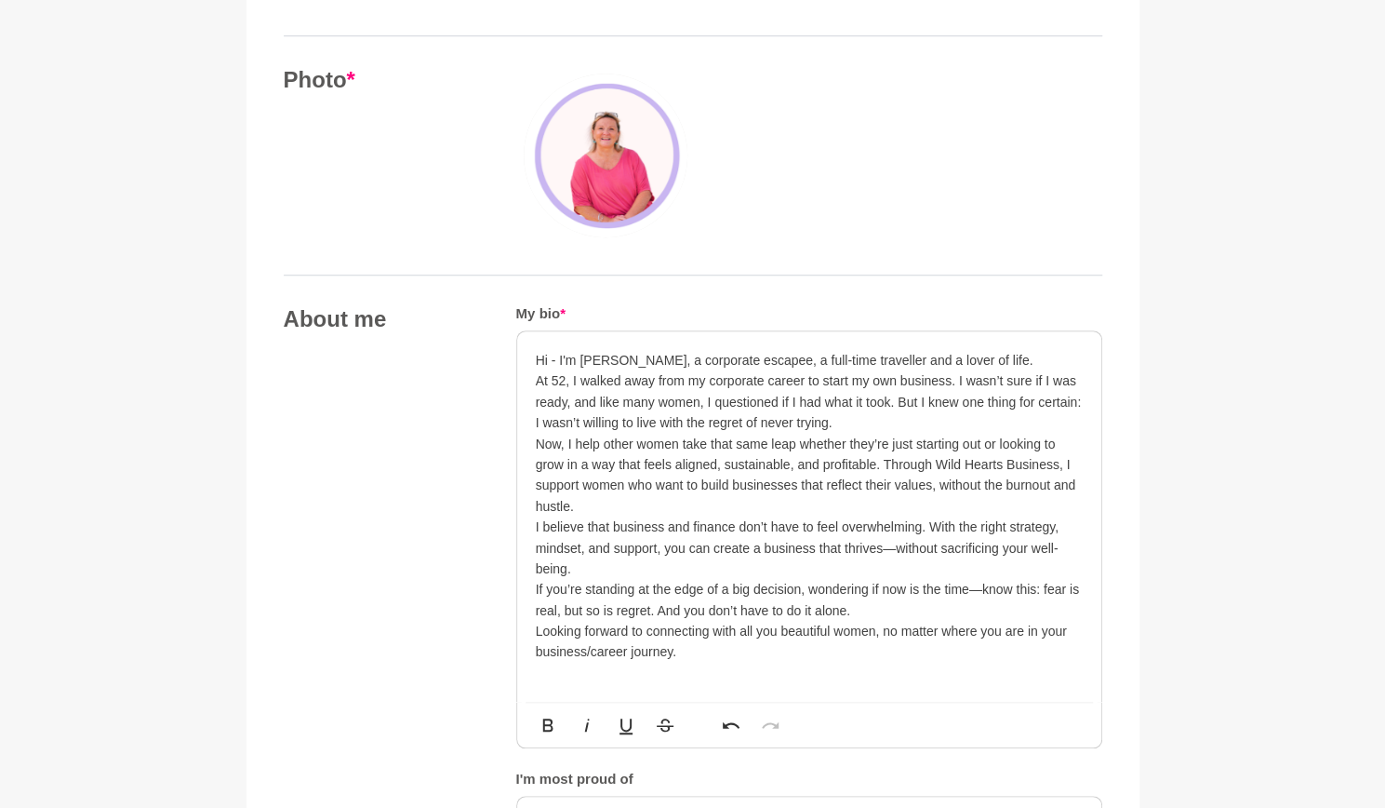
click at [1024, 354] on p "Hi - I'm [PERSON_NAME], a corporate escapee, a full-time traveller and a lover …" at bounding box center [809, 360] width 547 height 20
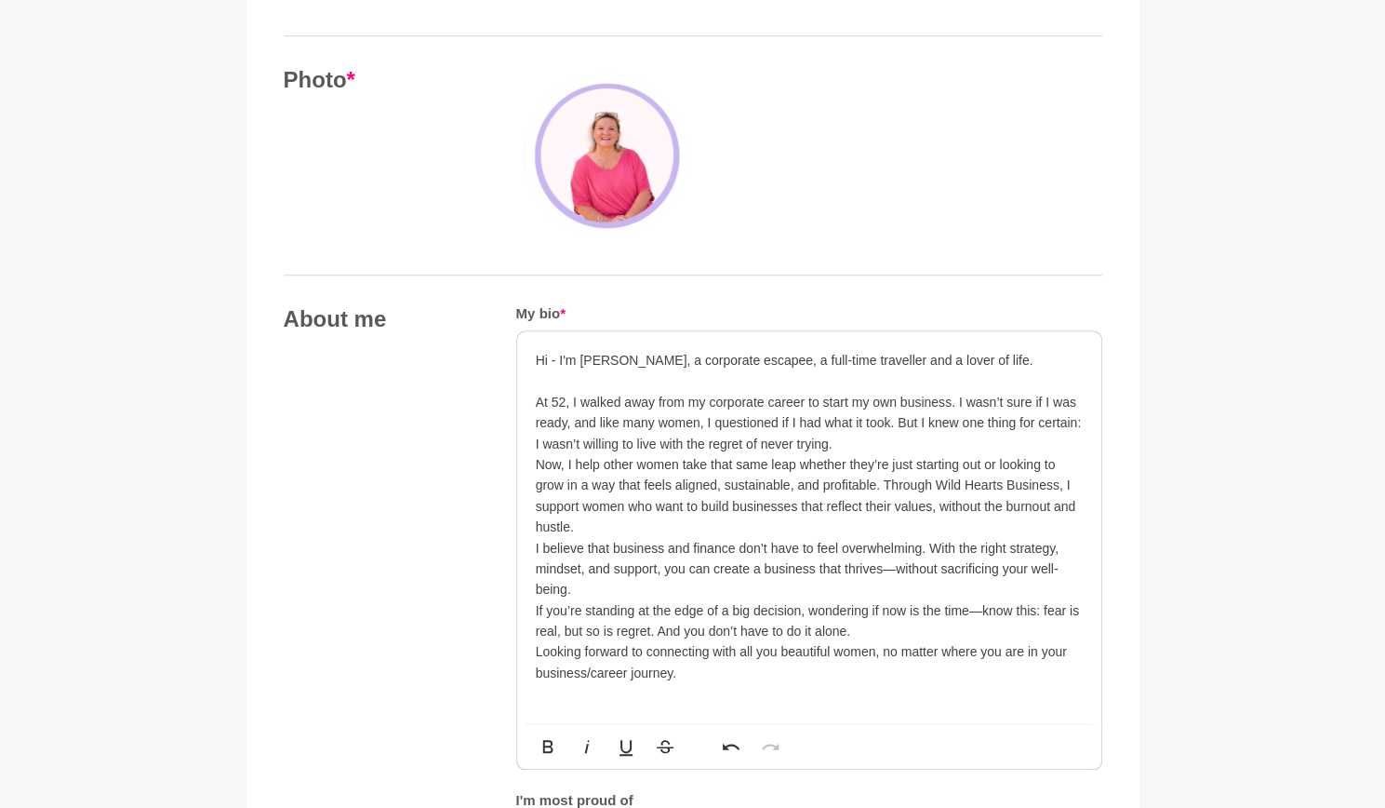
click at [850, 438] on p "At 52, I walked away from my corporate career to start my own business. I wasn’…" at bounding box center [809, 423] width 547 height 62
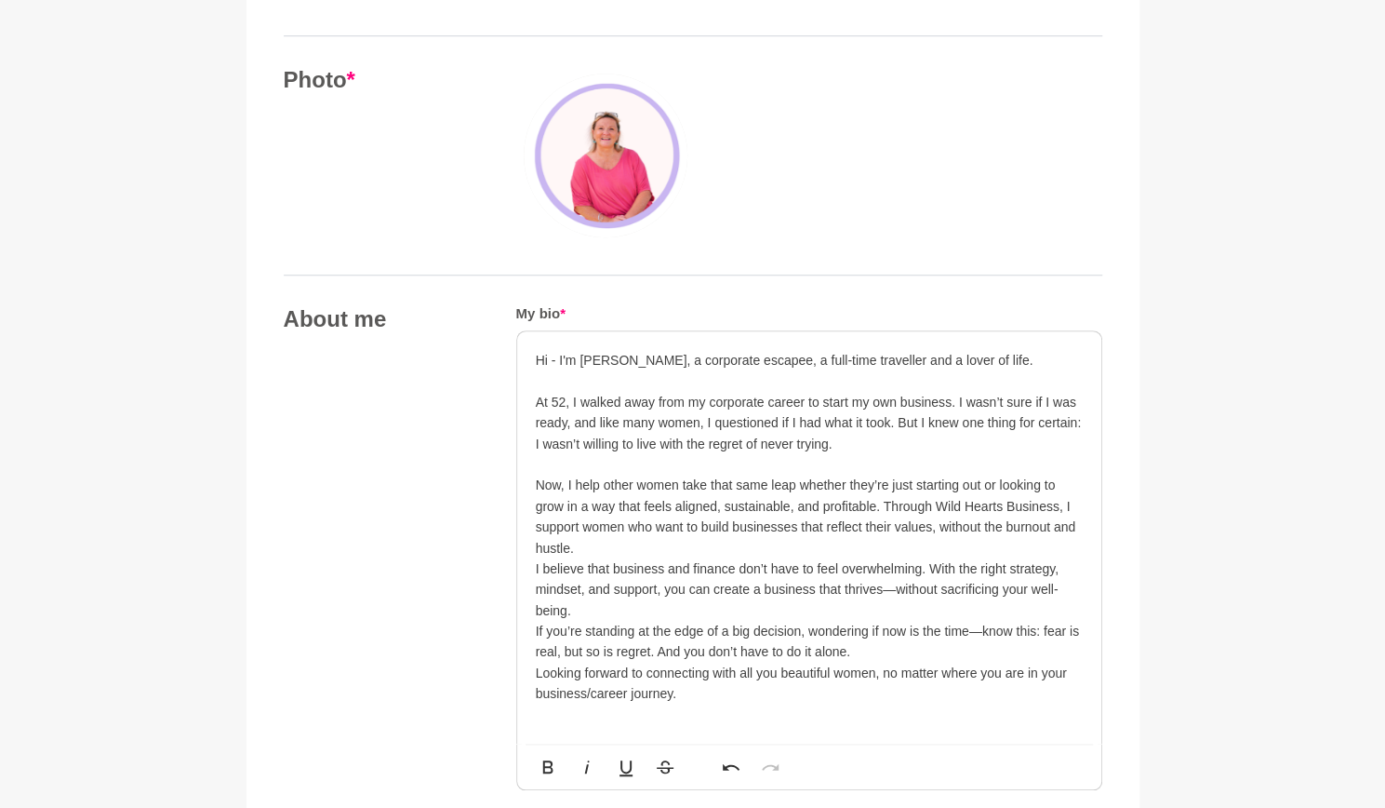
click at [568, 422] on p "At 52, I walked away from my corporate career to start my own business. I wasn’…" at bounding box center [809, 423] width 547 height 62
click at [787, 502] on p "Now, I help other women take that same leap whether they’re just starting out o…" at bounding box center [809, 517] width 547 height 84
click at [635, 545] on p "Now, I help other women take that same leap whether they’re just starting out o…" at bounding box center [809, 517] width 547 height 84
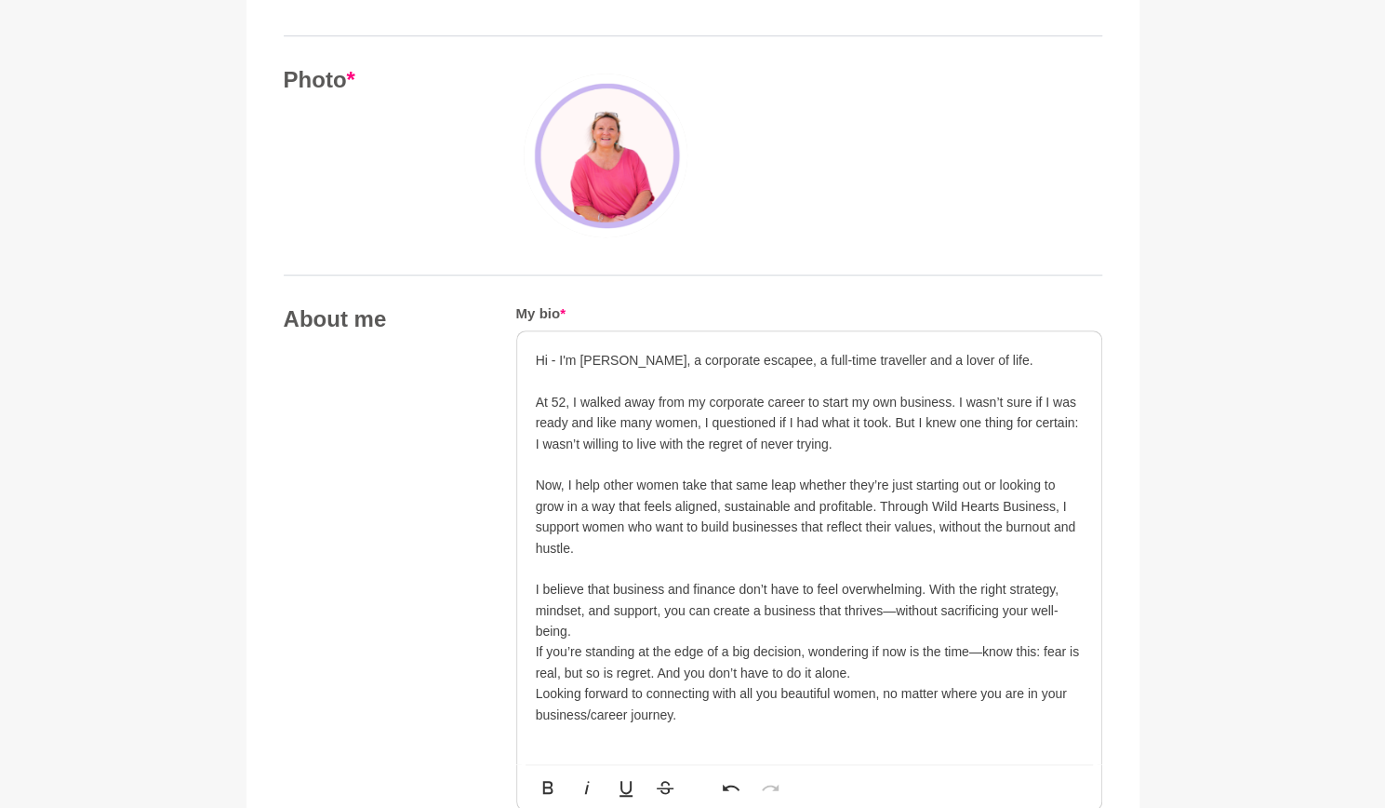
click at [631, 632] on p "I believe that business and finance don’t have to feel overwhelming. With the r…" at bounding box center [809, 610] width 547 height 62
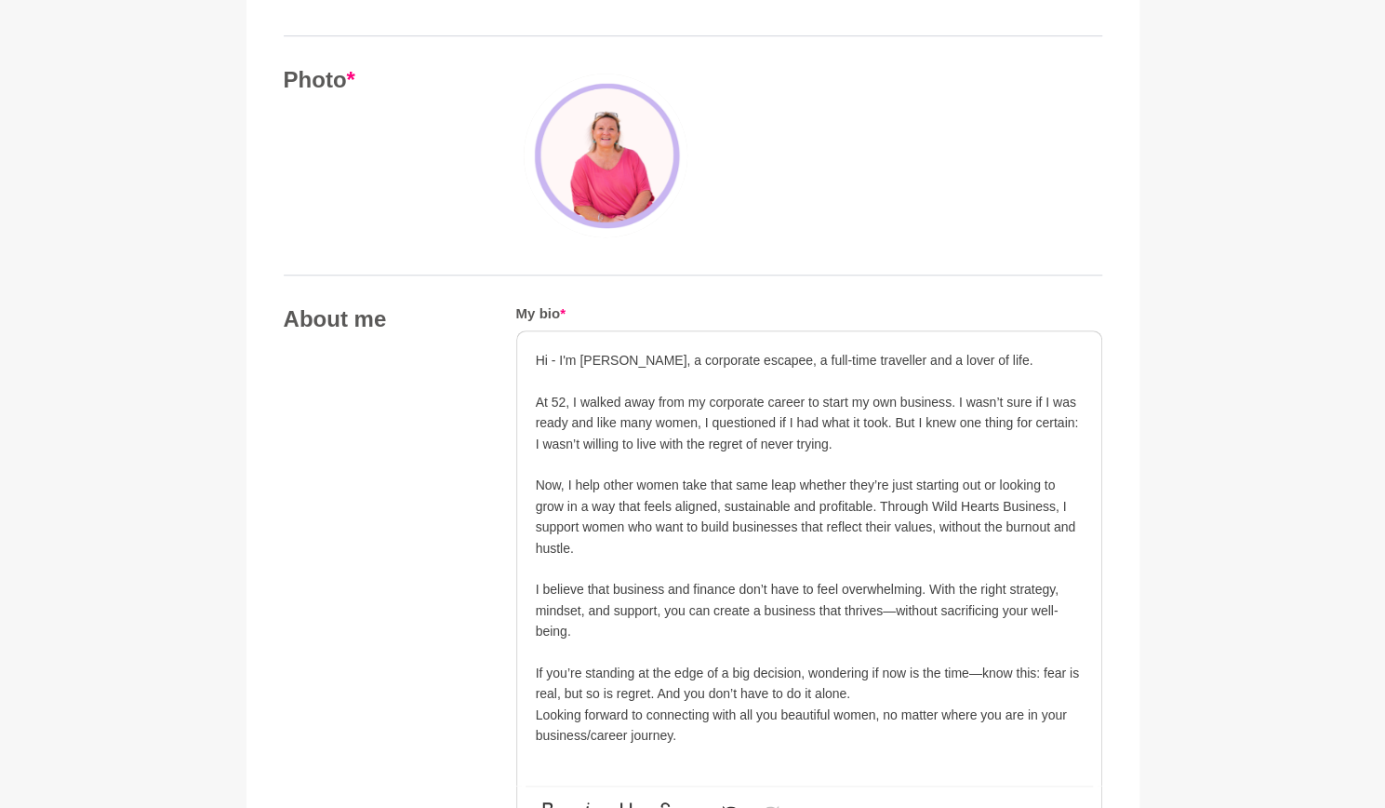
drag, startPoint x: 585, startPoint y: 610, endPoint x: 608, endPoint y: 615, distance: 23.7
click at [584, 611] on p "I believe that business and finance don’t have to feel overwhelming. With the r…" at bounding box center [809, 610] width 547 height 62
click at [882, 609] on p "I believe that business and finance don’t have to feel overwhelming. With the r…" at bounding box center [809, 610] width 547 height 62
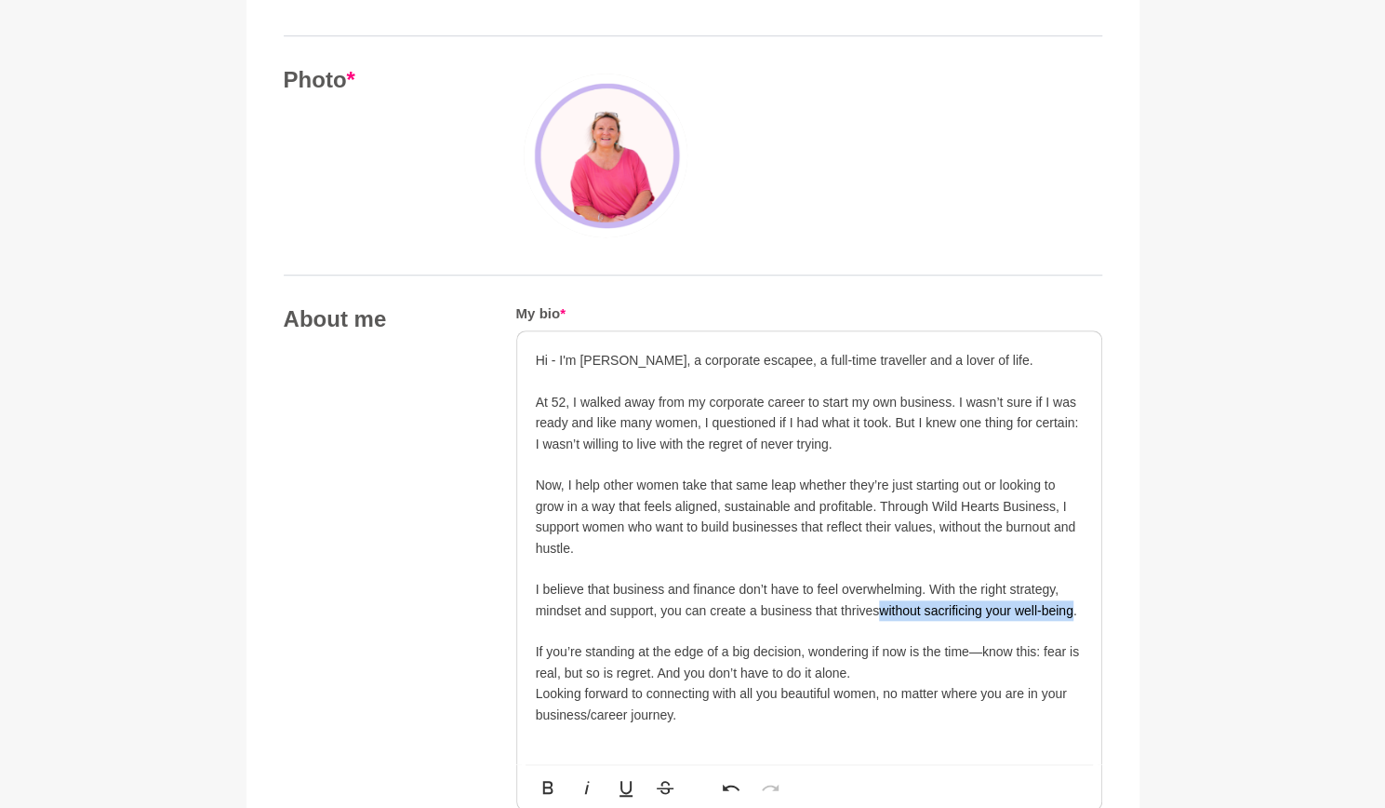
drag, startPoint x: 883, startPoint y: 608, endPoint x: 1069, endPoint y: 602, distance: 186.2
click at [1069, 602] on p "I believe that business and finance don’t have to feel overwhelming. With the r…" at bounding box center [809, 600] width 547 height 42
click at [816, 601] on p "I believe that business and finance don’t have to feel overwhelming. With the r…" at bounding box center [809, 600] width 547 height 42
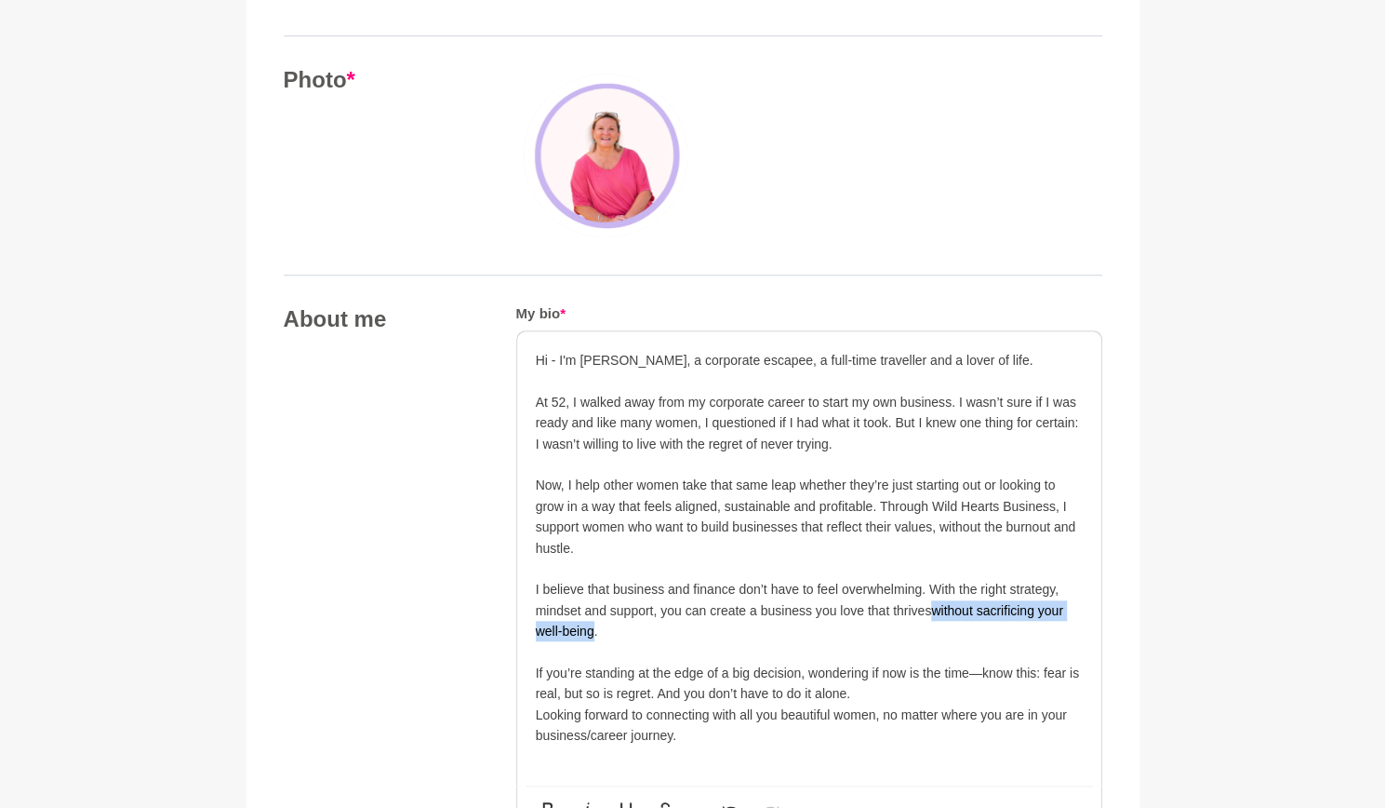
drag, startPoint x: 929, startPoint y: 605, endPoint x: 593, endPoint y: 630, distance: 337.7
click at [593, 630] on p "I believe that business and finance don’t have to feel overwhelming. With the r…" at bounding box center [809, 610] width 547 height 62
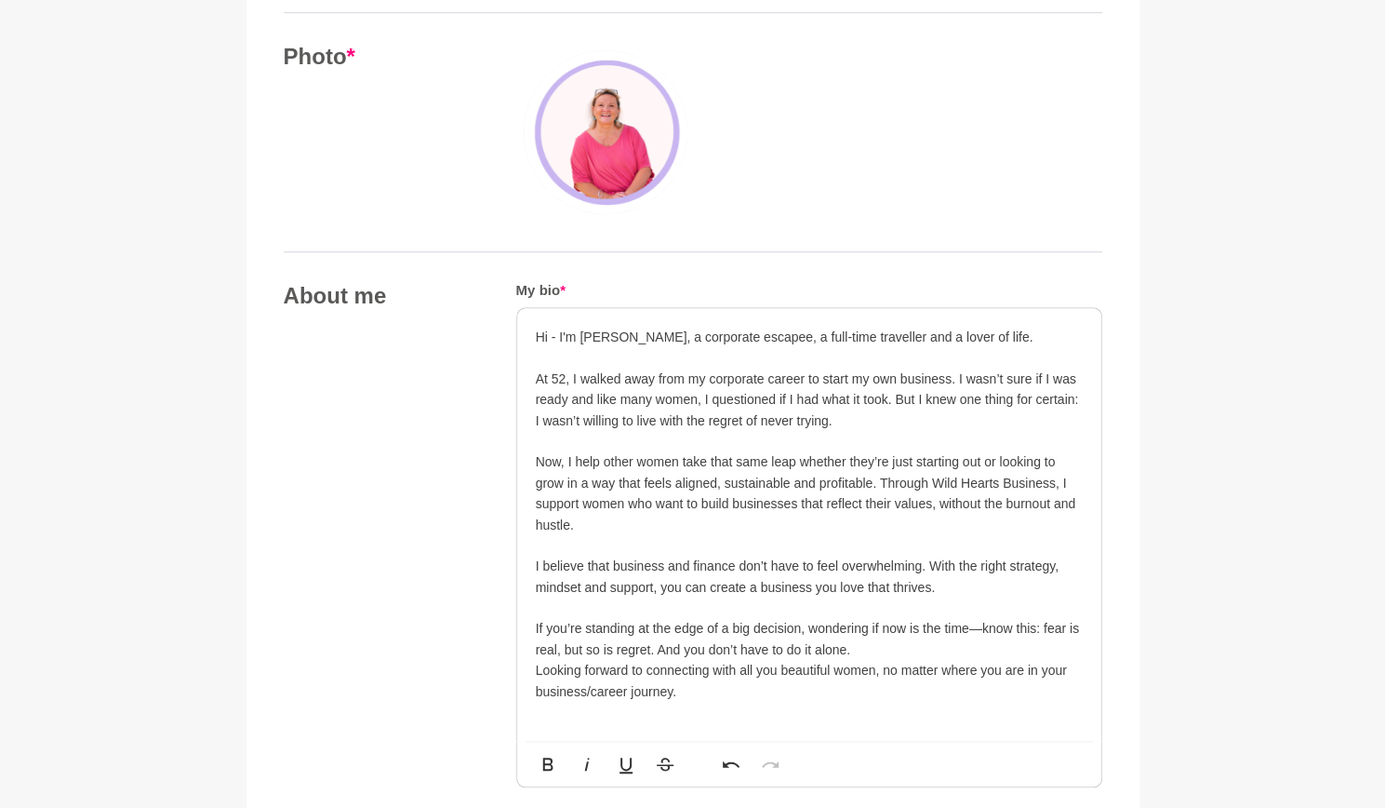
scroll to position [837, 0]
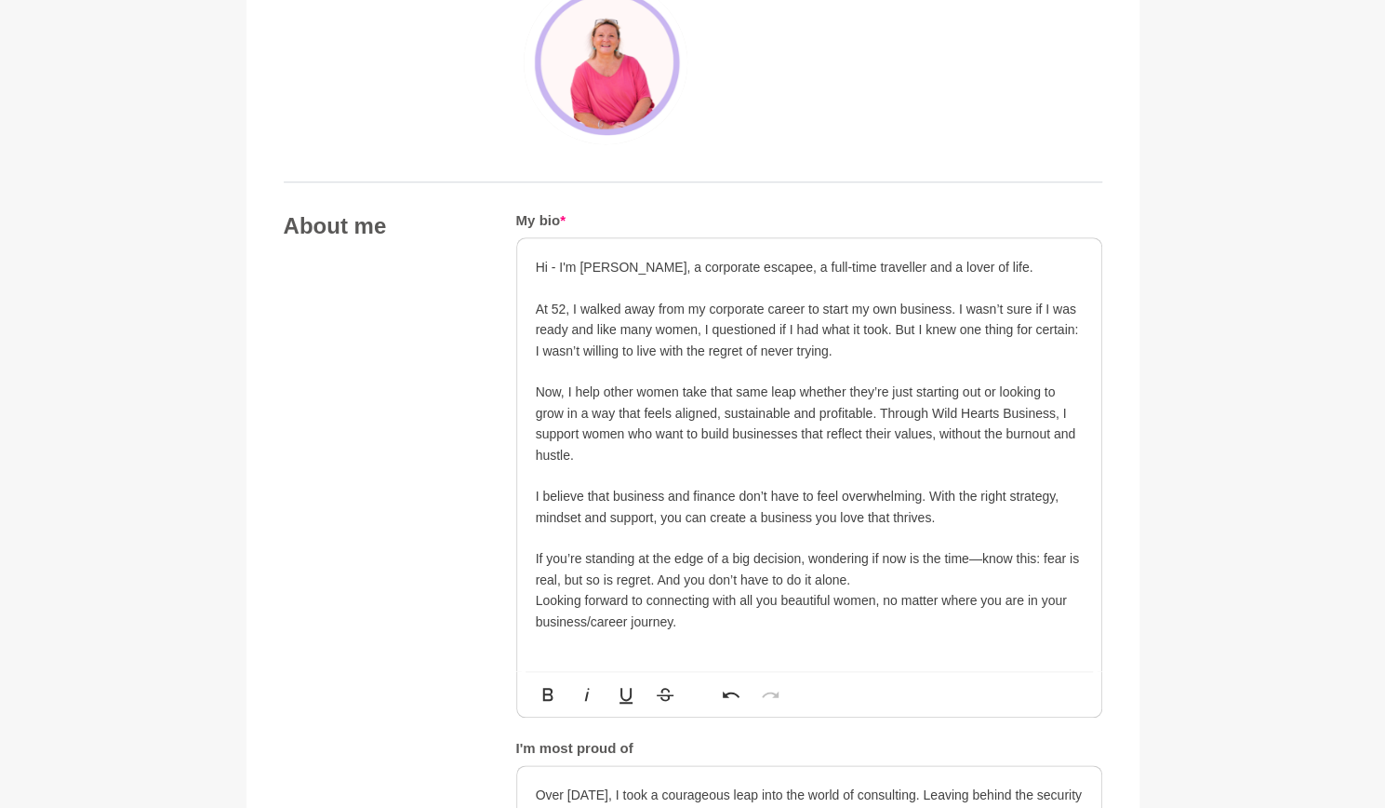
click at [906, 575] on p "If you’re standing at the edge of a big decision, wondering if now is the time—…" at bounding box center [809, 569] width 547 height 42
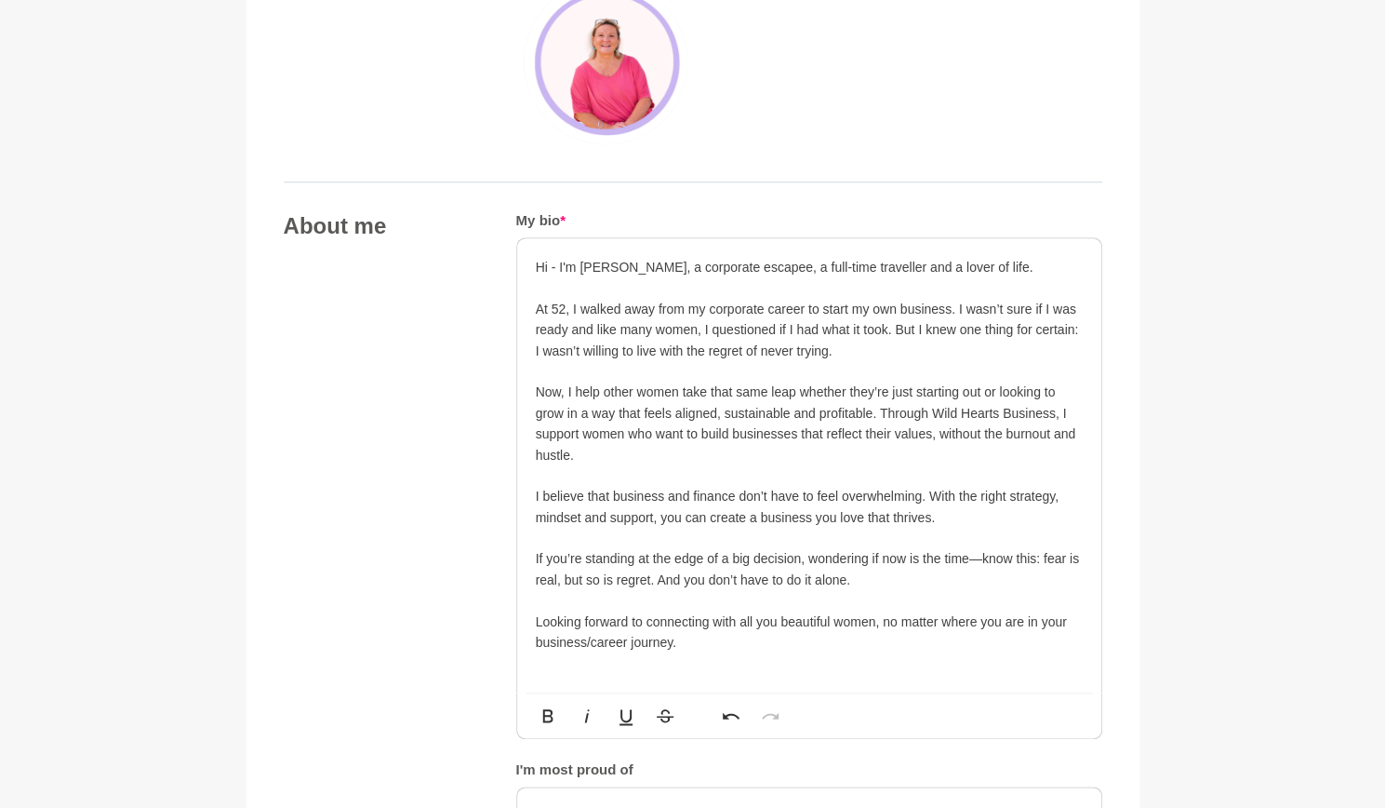
click at [983, 553] on p "If you’re standing at the edge of a big decision, wondering if now is the time—…" at bounding box center [809, 569] width 547 height 42
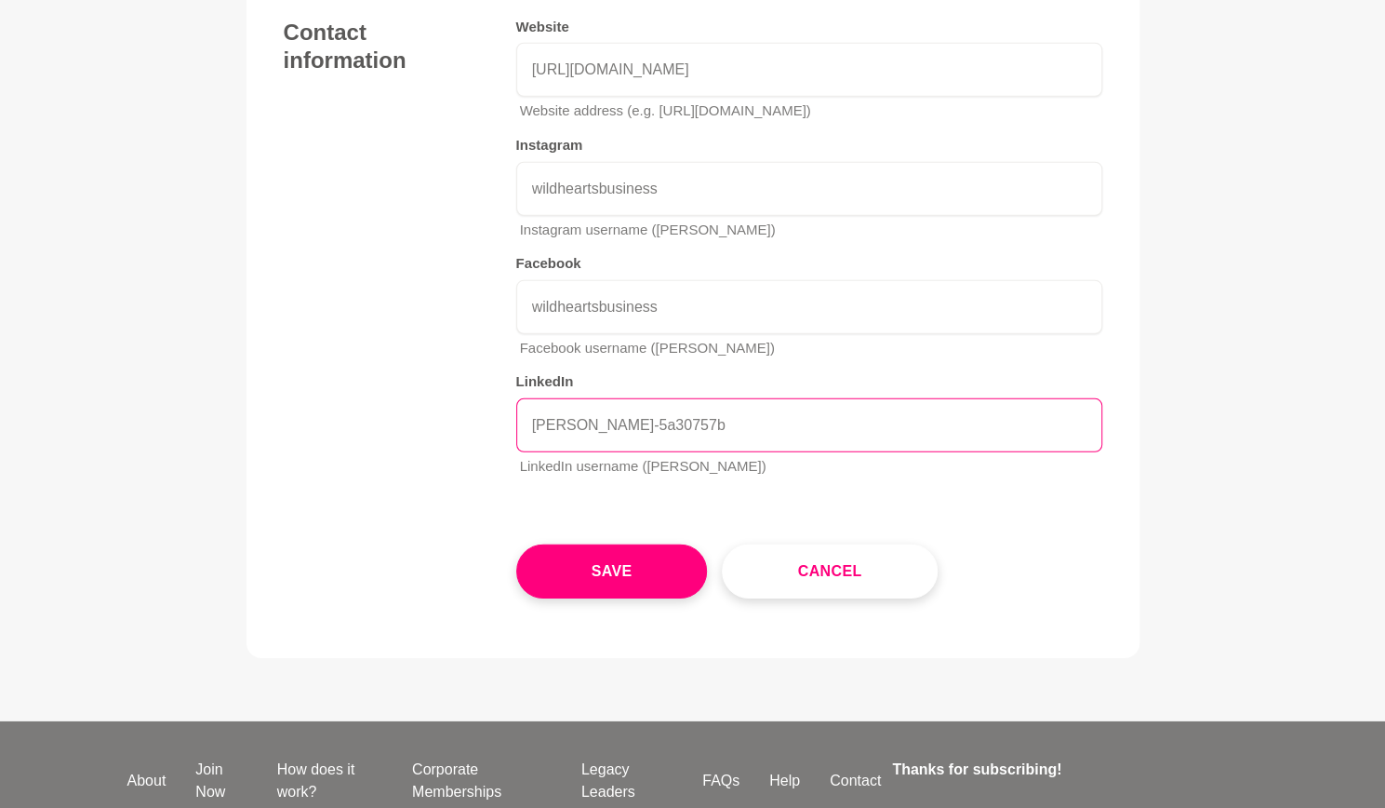
scroll to position [3195, 0]
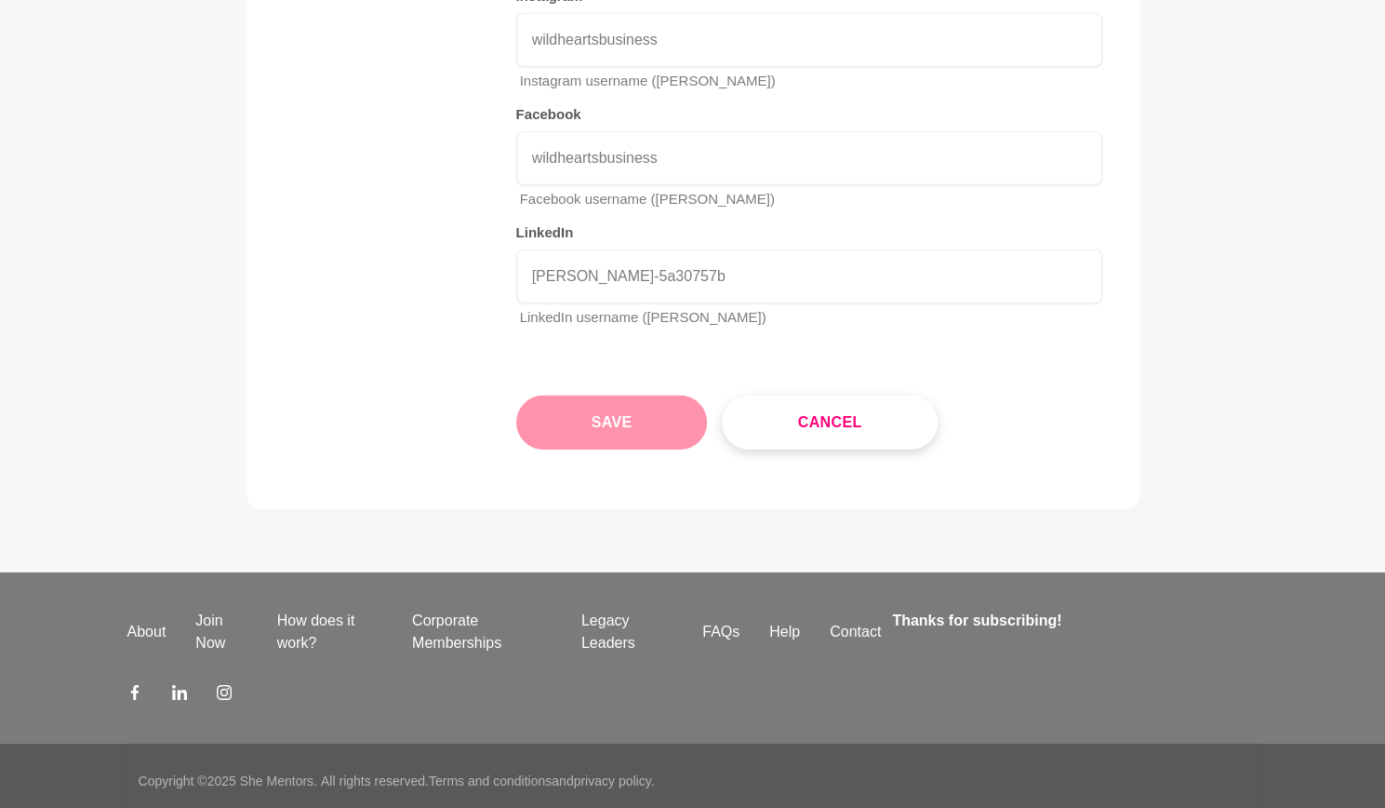
click at [657, 420] on button "Save" at bounding box center [612, 422] width 192 height 54
